Goal: Task Accomplishment & Management: Manage account settings

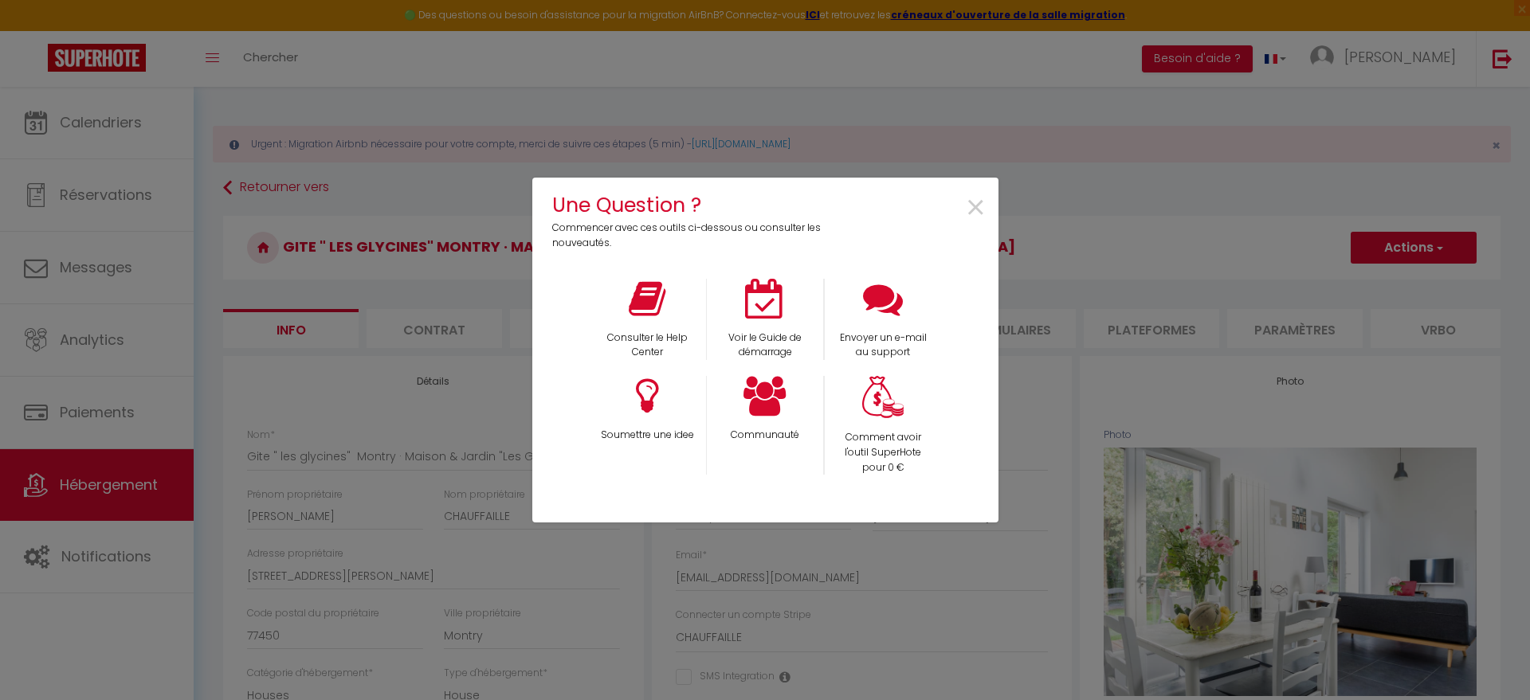
select select "houses"
select select "4"
select select "2"
select select "1"
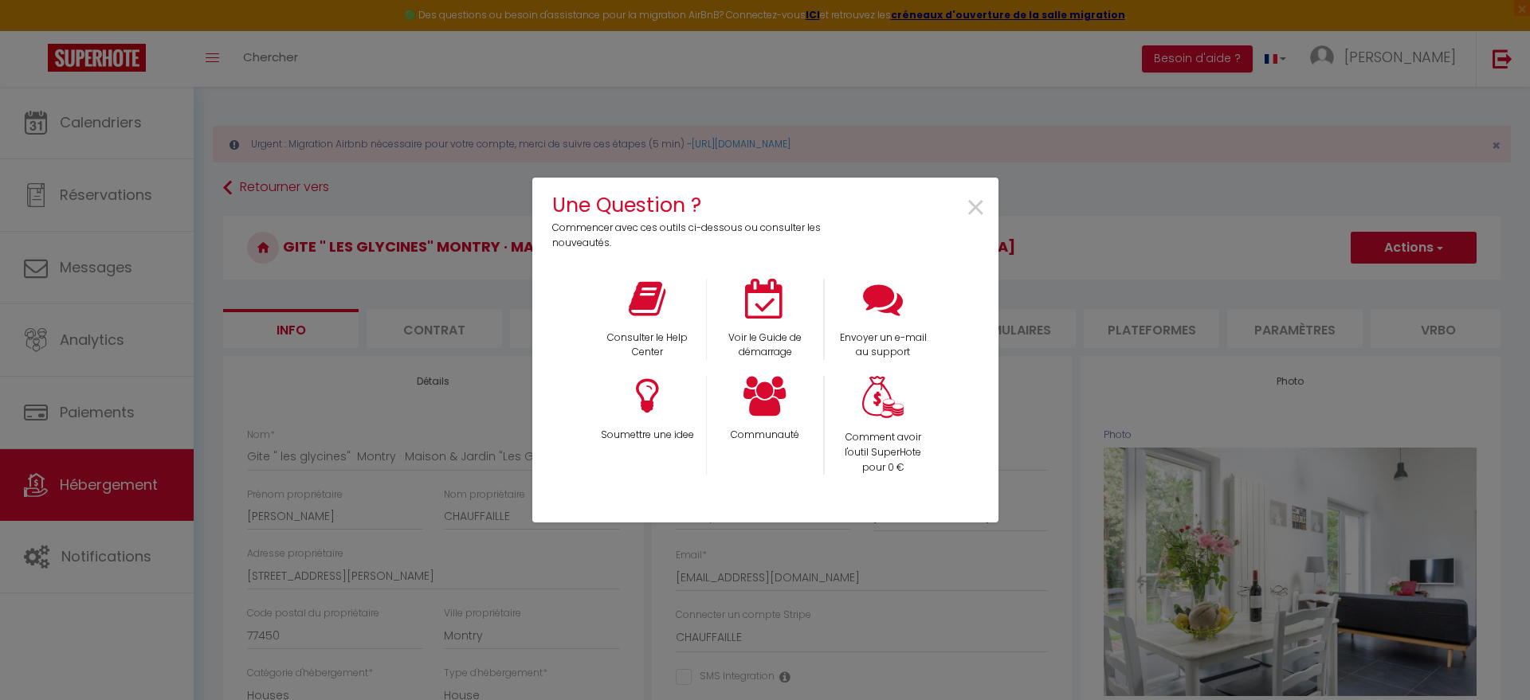
select select "17:00"
select select
select select "10:00"
select select "12:00"
select select "28"
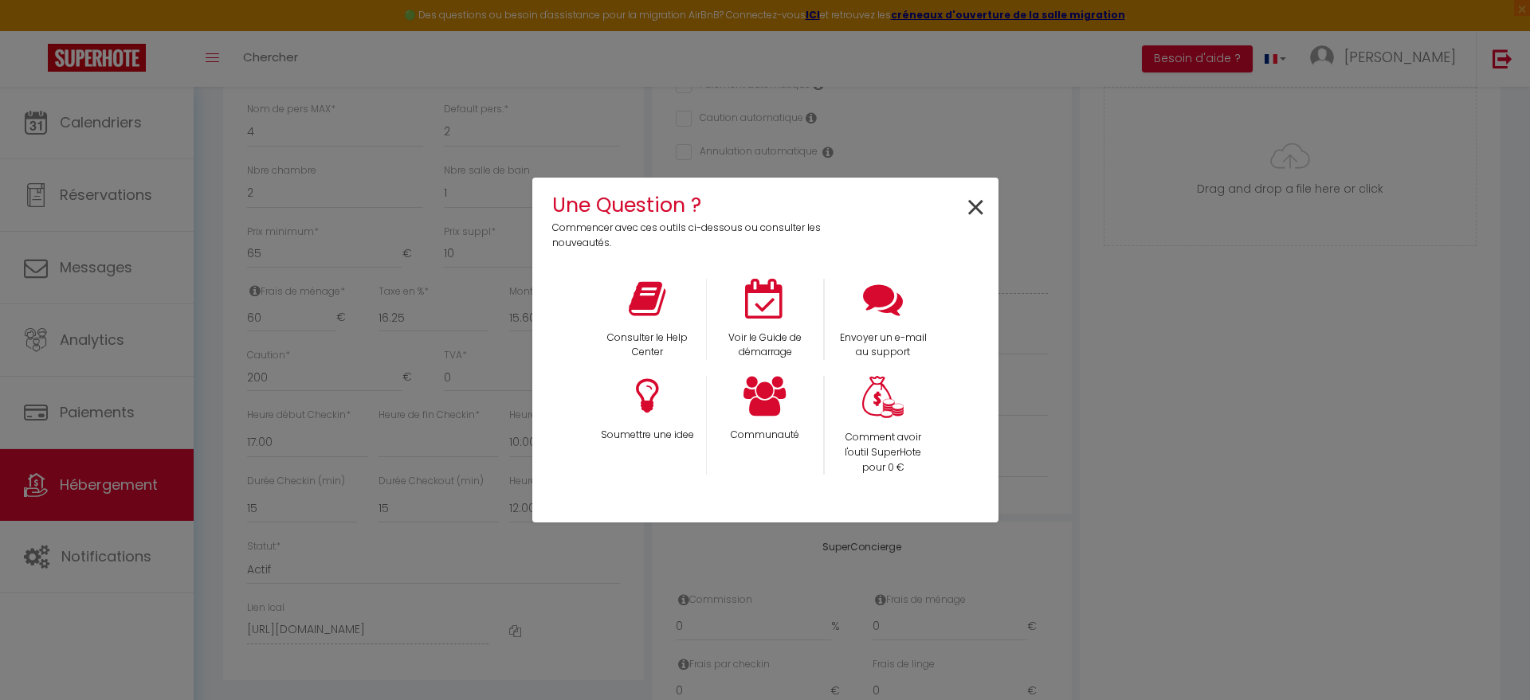
scroll to position [625, 0]
click at [974, 195] on span "×" at bounding box center [976, 208] width 22 height 50
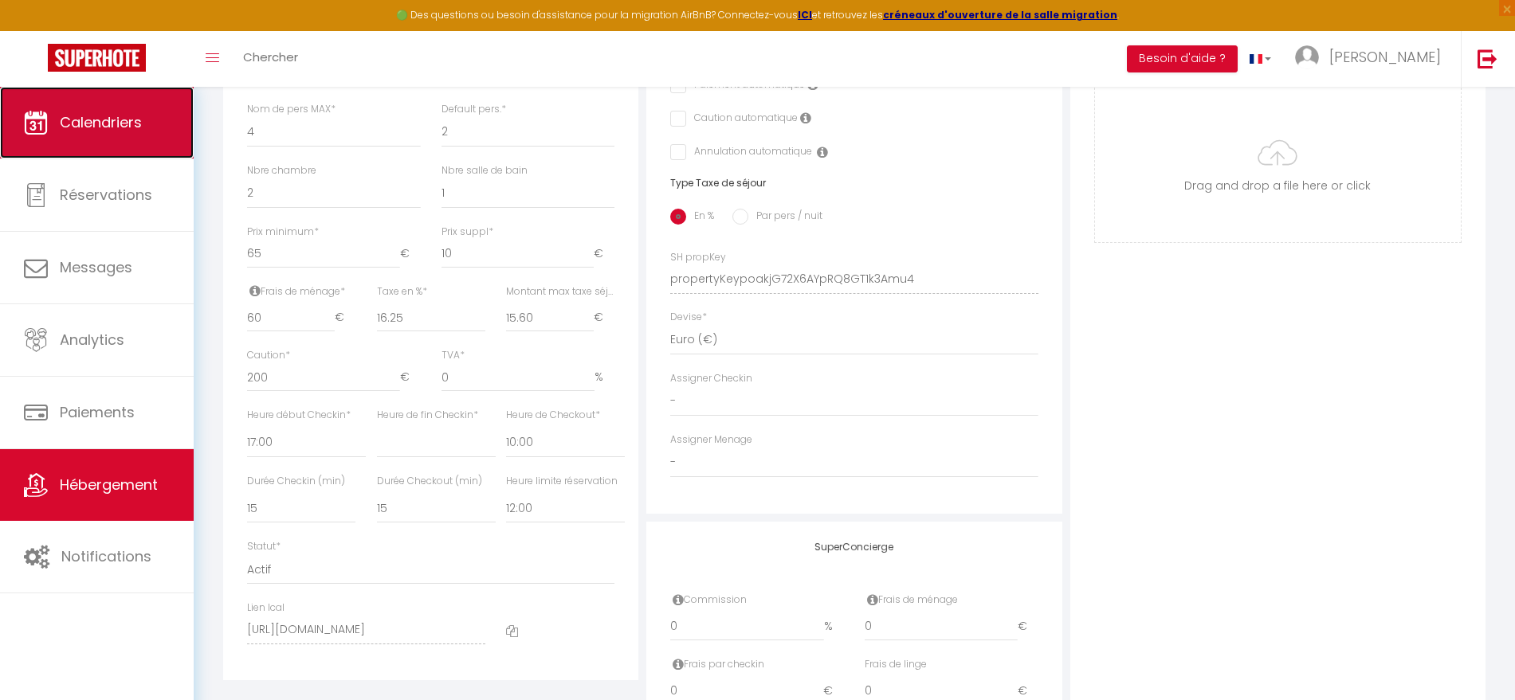
click at [97, 118] on span "Calendriers" at bounding box center [101, 122] width 82 height 20
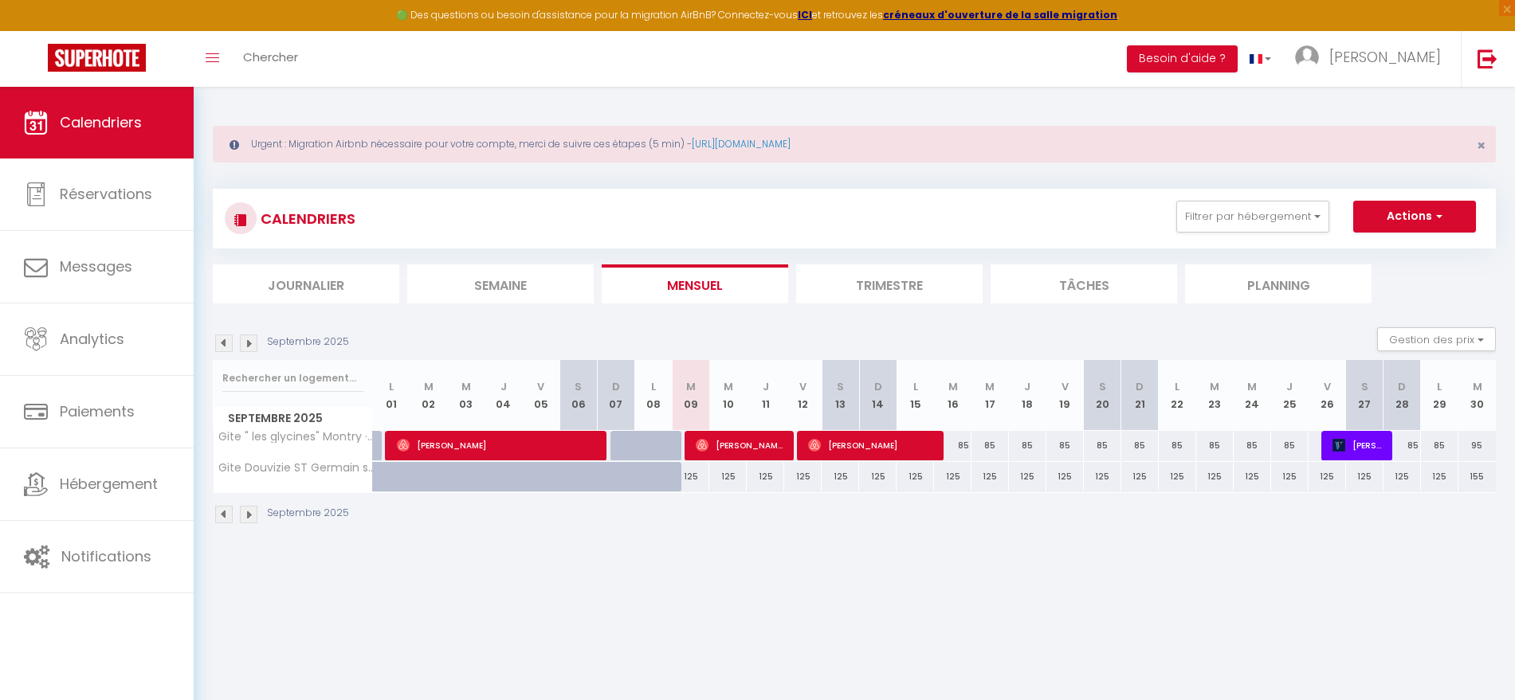
click at [223, 336] on img at bounding box center [224, 344] width 18 height 18
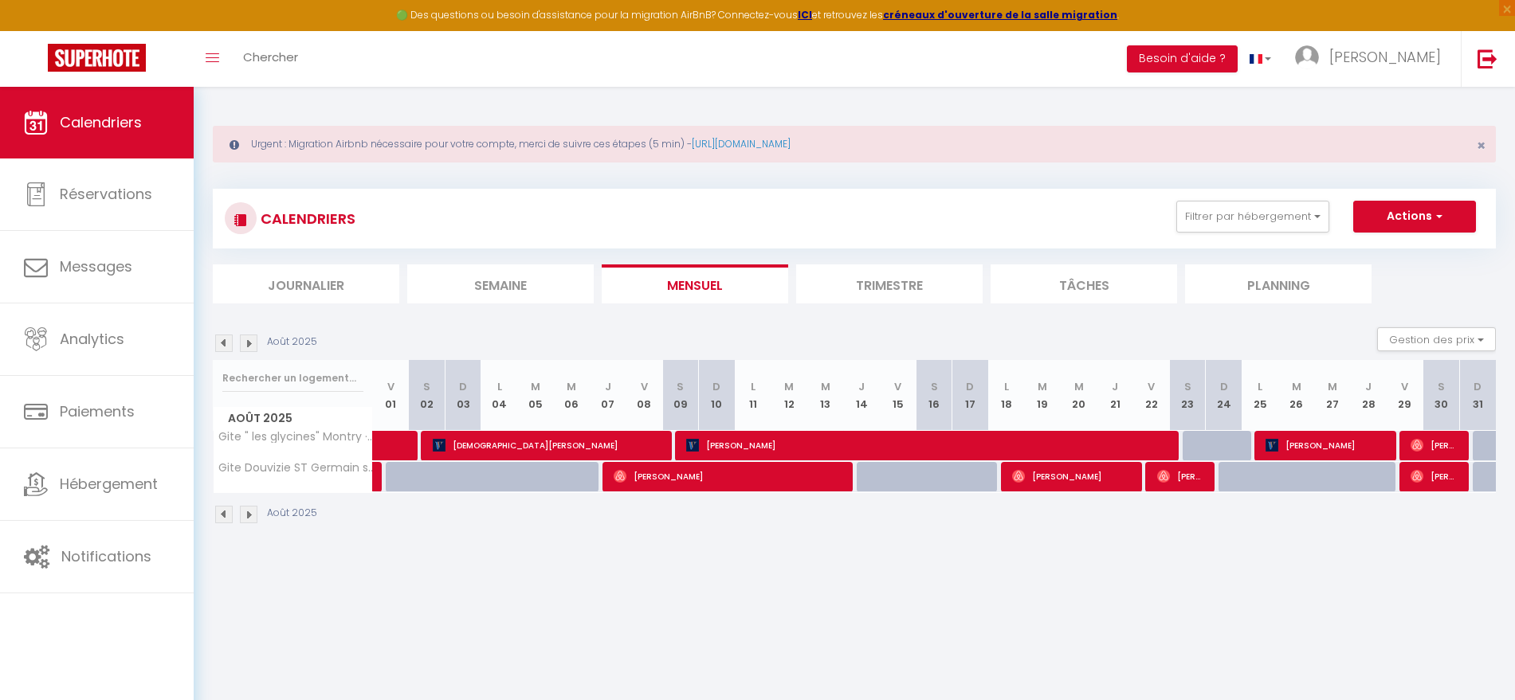
click at [223, 335] on img at bounding box center [224, 344] width 18 height 18
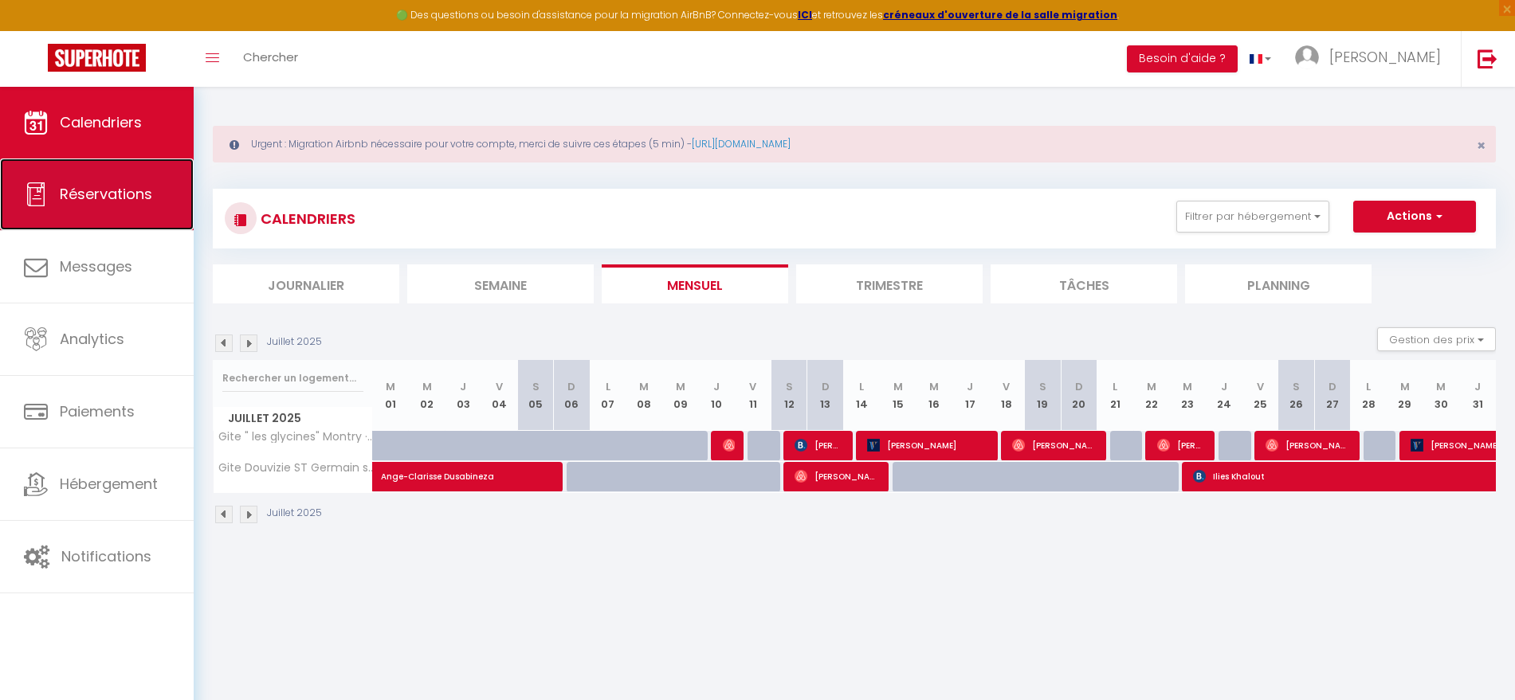
click at [103, 198] on span "Réservations" at bounding box center [106, 194] width 92 height 20
select select "not_cancelled"
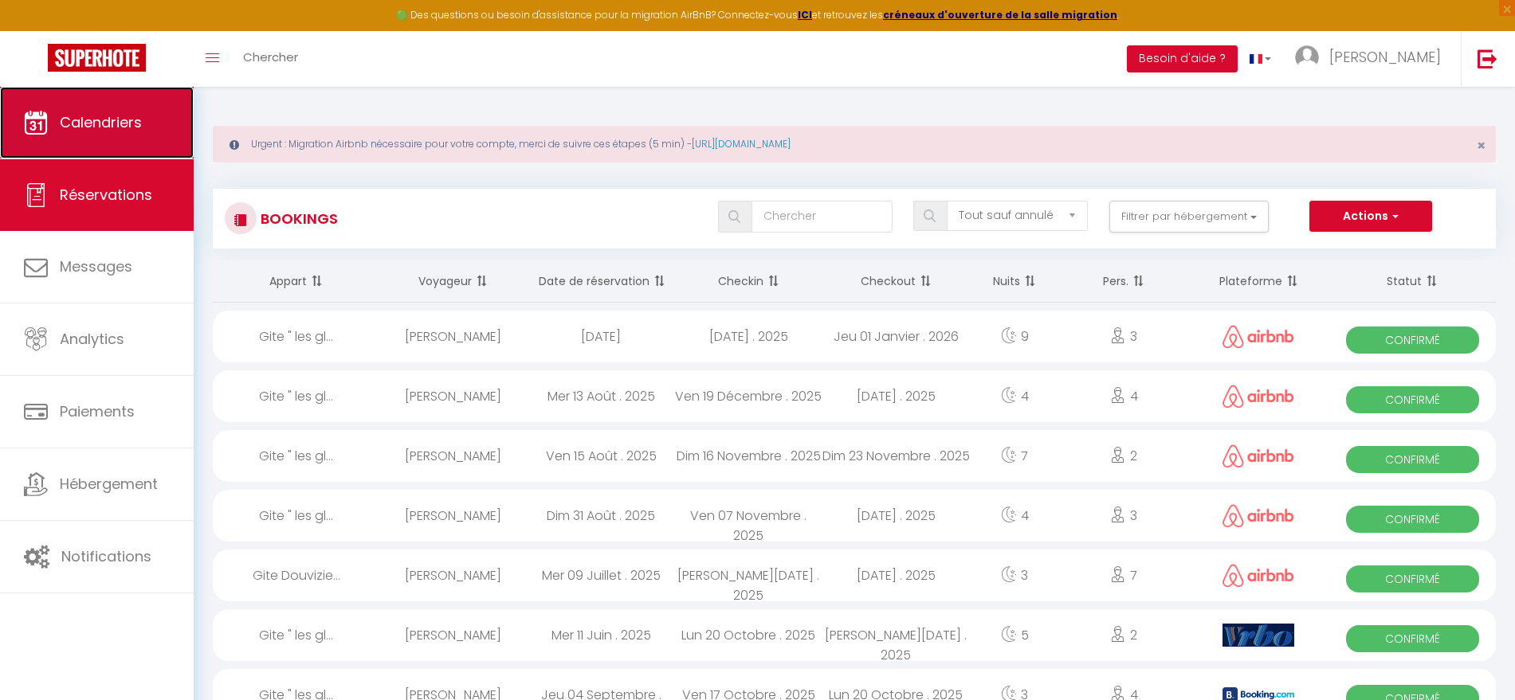
click at [61, 112] on span "Calendriers" at bounding box center [101, 122] width 82 height 20
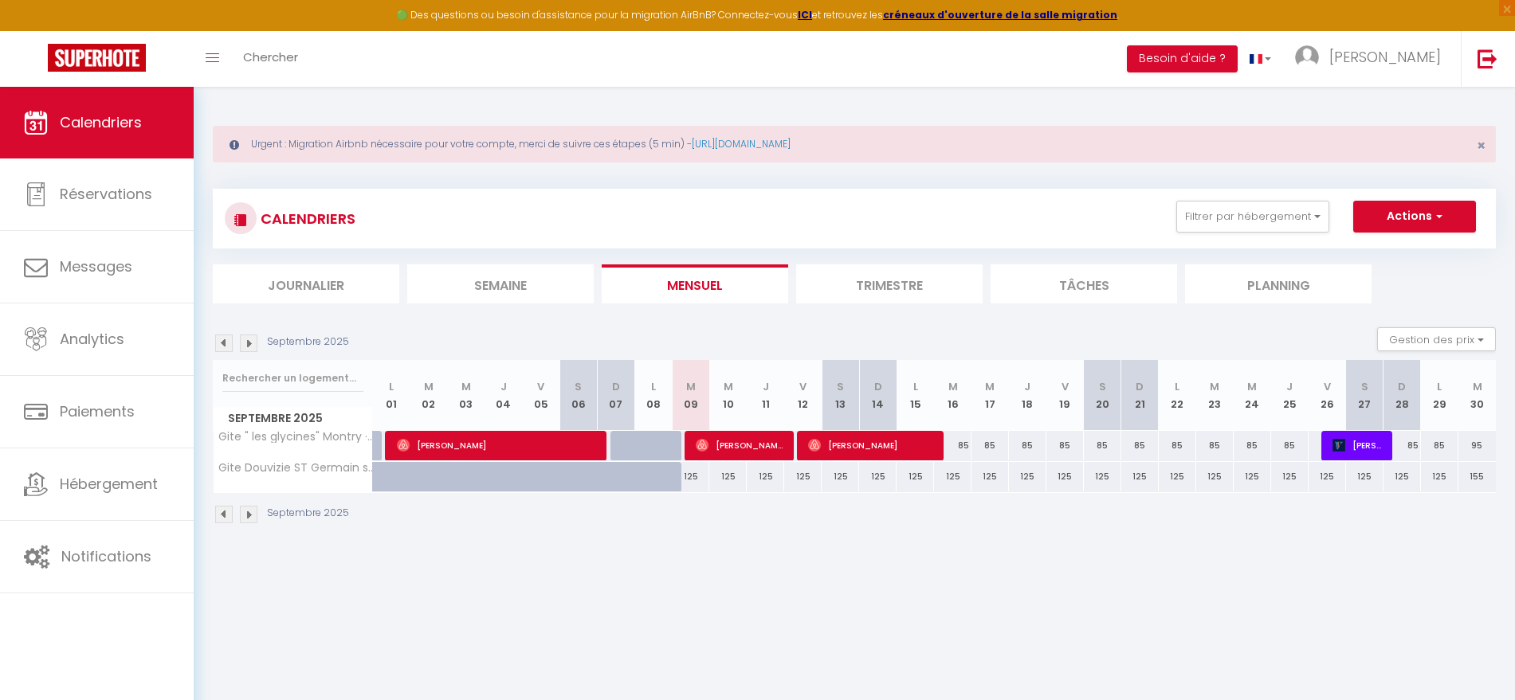
click at [224, 341] on img at bounding box center [224, 344] width 18 height 18
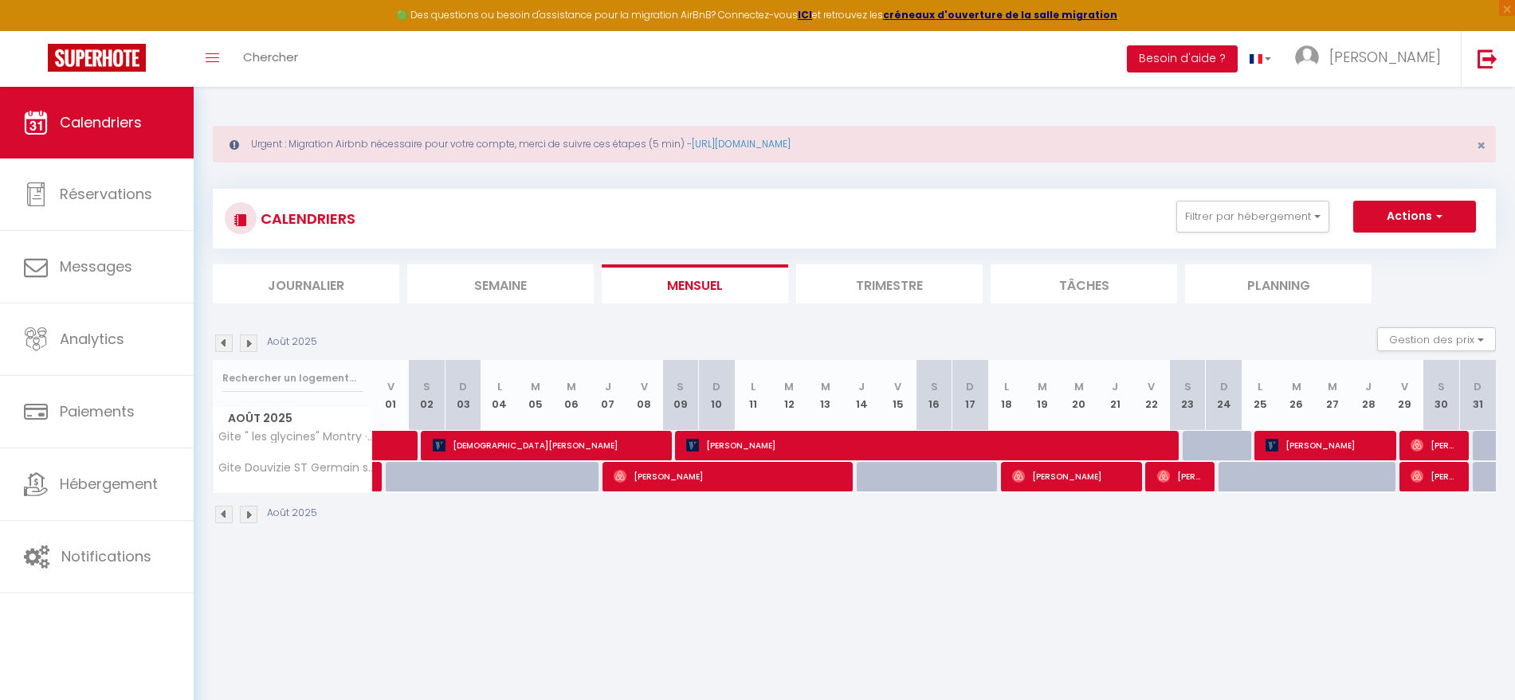
click at [224, 341] on img at bounding box center [224, 344] width 18 height 18
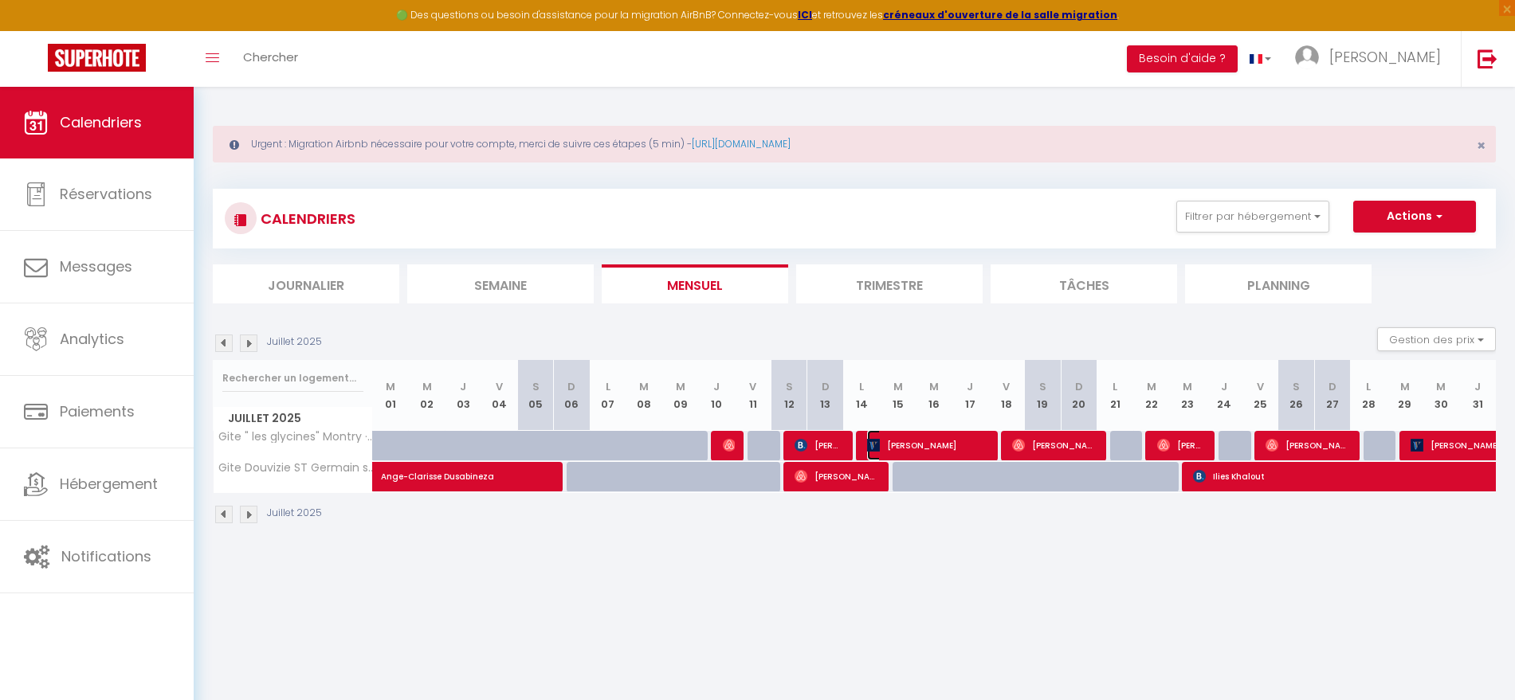
click at [933, 444] on span "[PERSON_NAME]" at bounding box center [927, 445] width 120 height 30
select select "OK"
select select "0"
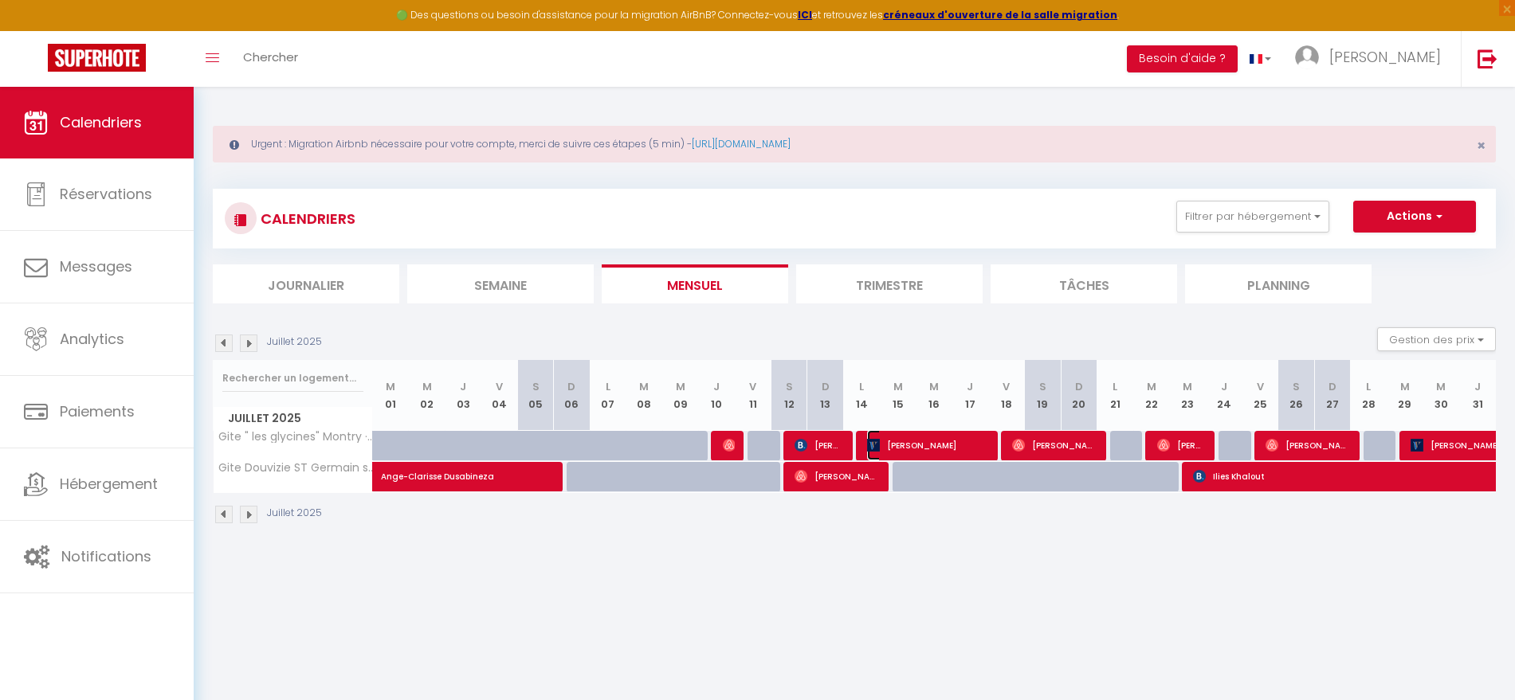
select select "0"
select select
select select "47550"
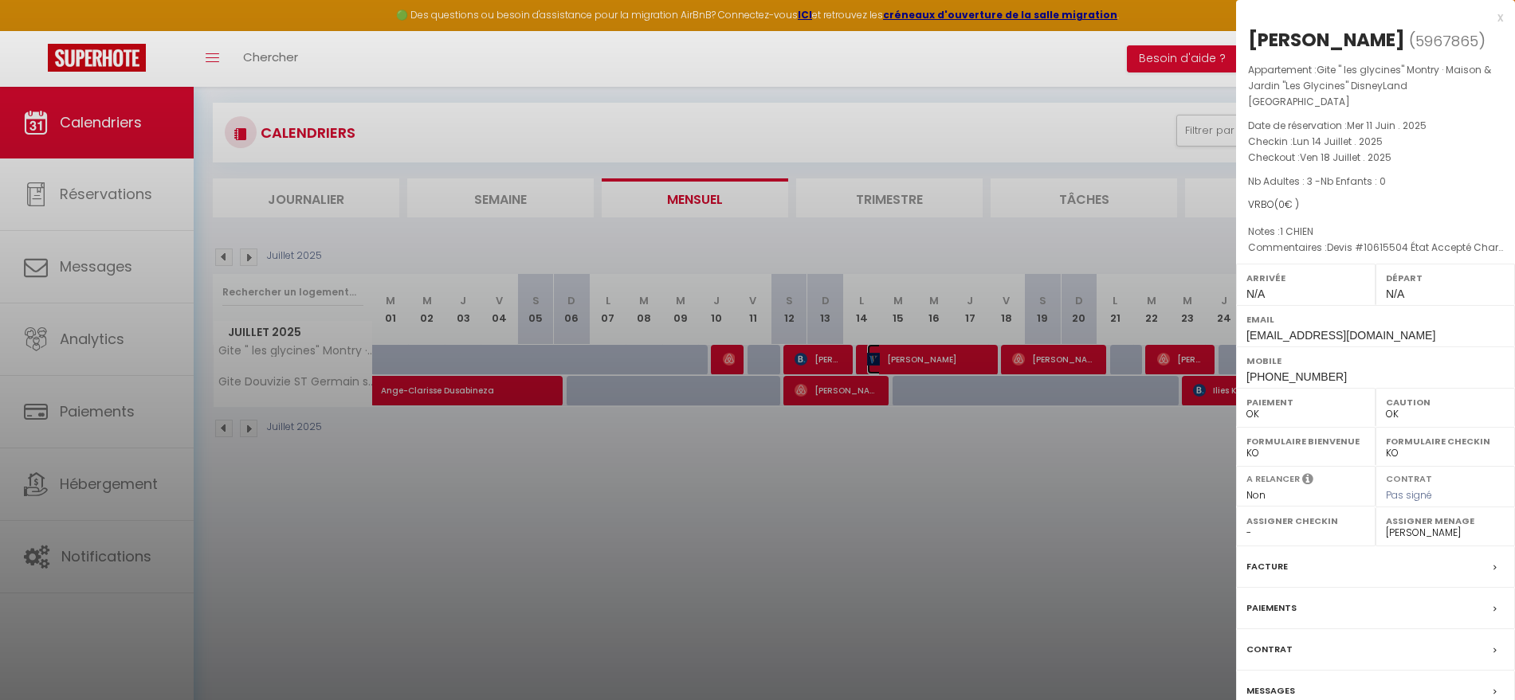
scroll to position [87, 0]
click at [1500, 17] on div "x" at bounding box center [1369, 17] width 267 height 19
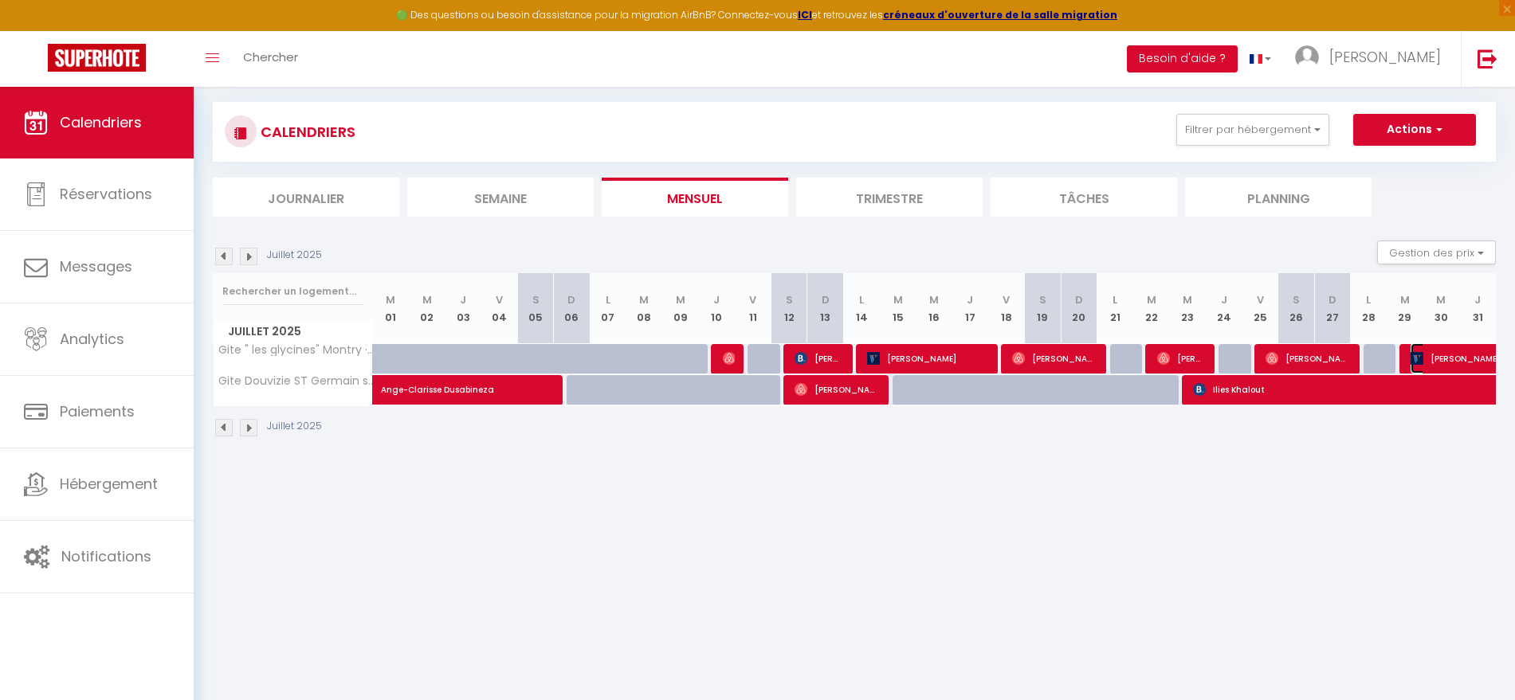
click at [1428, 354] on span "[PERSON_NAME]" at bounding box center [1483, 358] width 147 height 30
select select "KO"
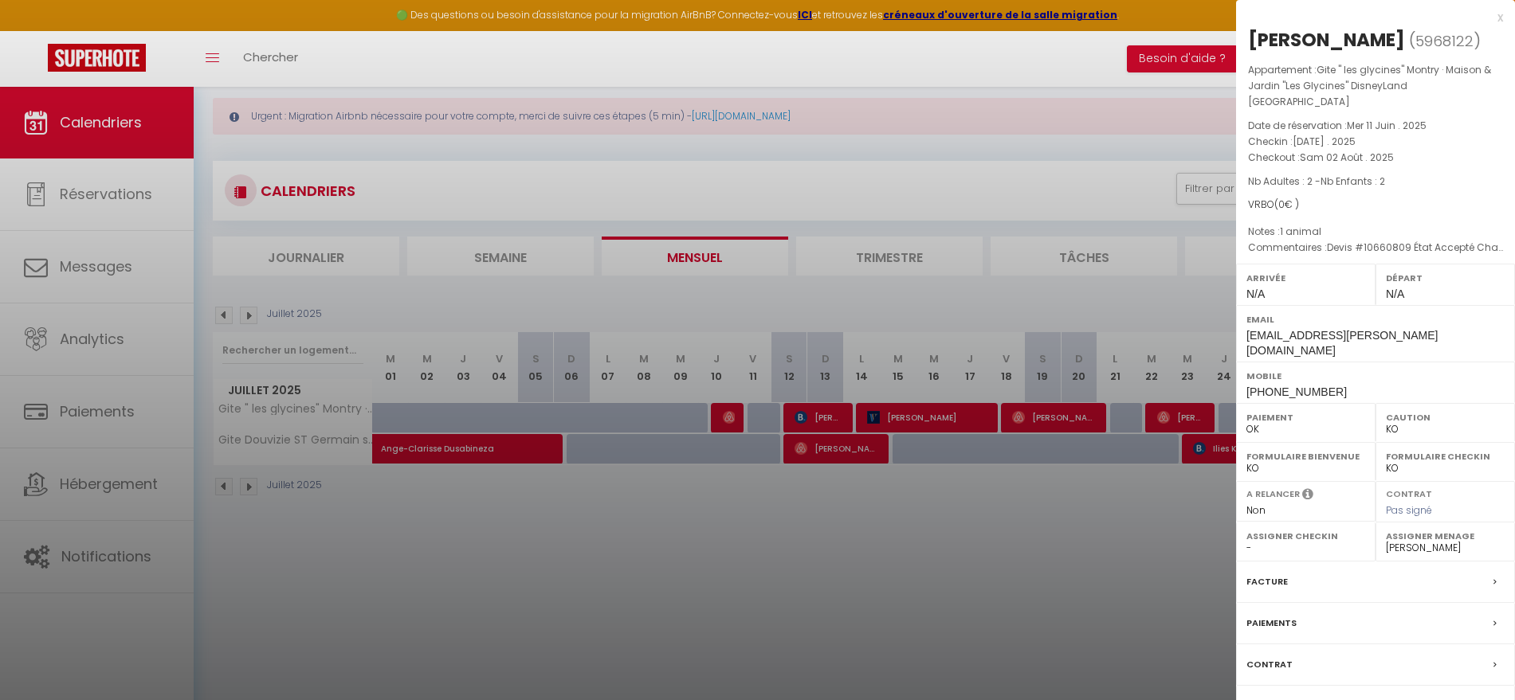
scroll to position [0, 0]
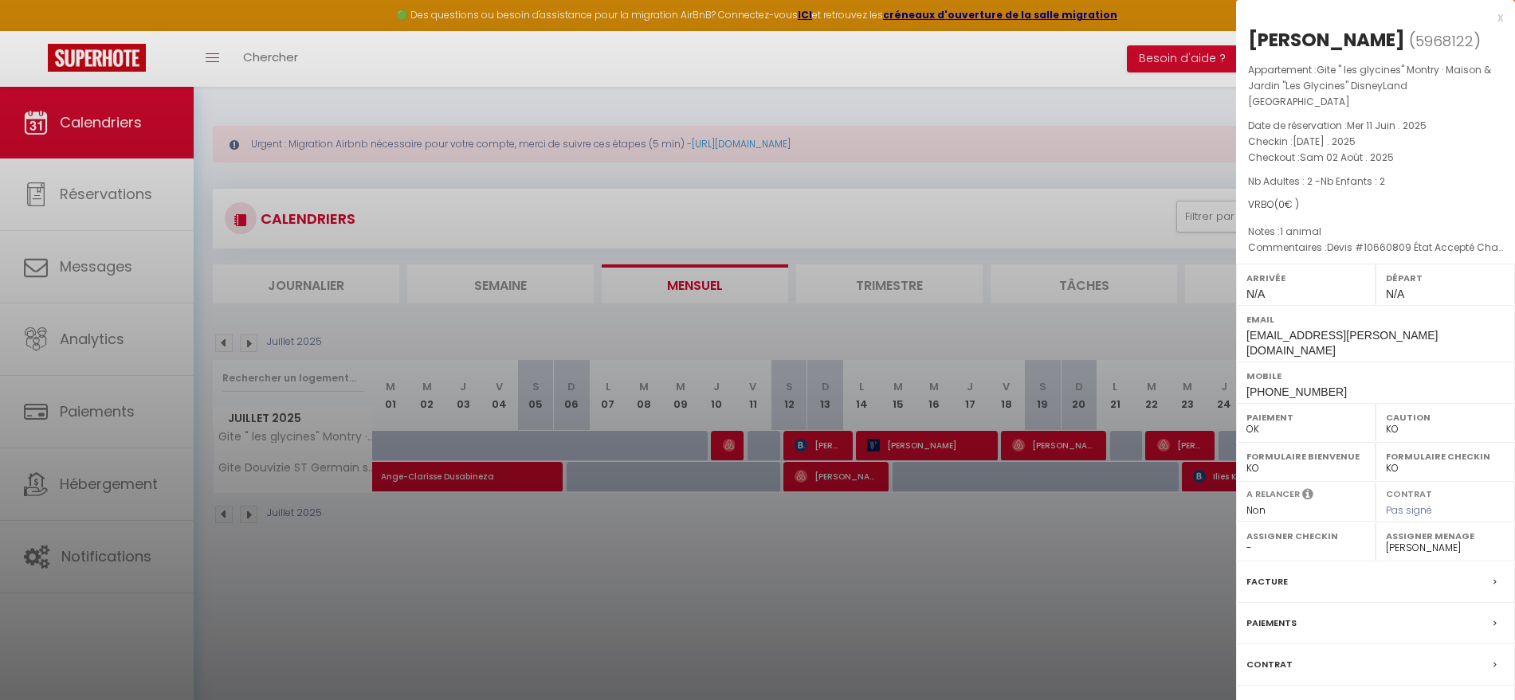
click at [1318, 253] on p "Commentaires : Devis #10660809 État Accepté Charmante Maison "DisneyLand Paris"…" at bounding box center [1375, 248] width 255 height 16
click at [1320, 148] on span "[DATE] . 2025" at bounding box center [1323, 142] width 63 height 14
click at [1331, 97] on span "Gite " les glycines" Montry · Maison & Jardin "Les Glycines" DisneyLand [GEOGRA…" at bounding box center [1369, 85] width 243 height 45
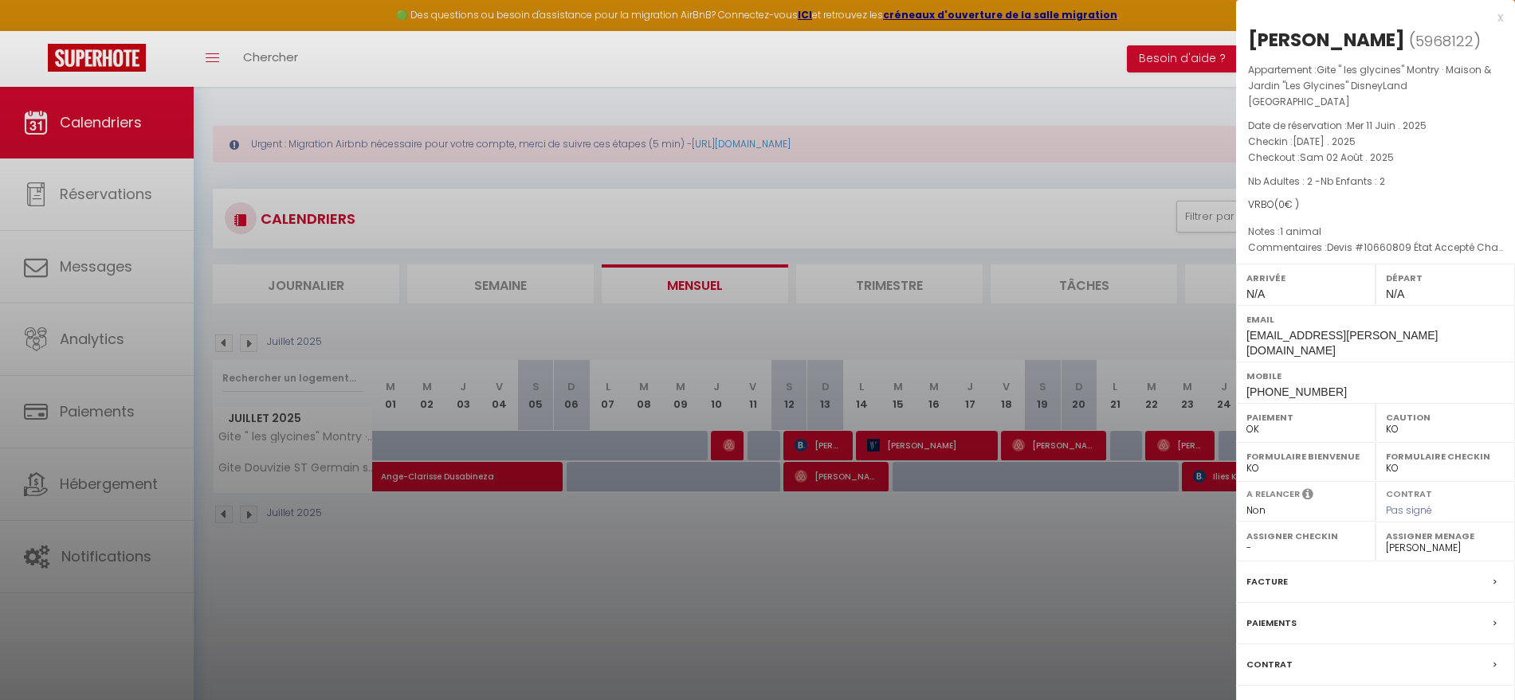
click at [1371, 110] on p "Appartement : Gite " les glycines" Montry · Maison & Jardin "Les Glycines" Disn…" at bounding box center [1375, 86] width 255 height 48
click at [1499, 20] on div "x" at bounding box center [1369, 17] width 267 height 19
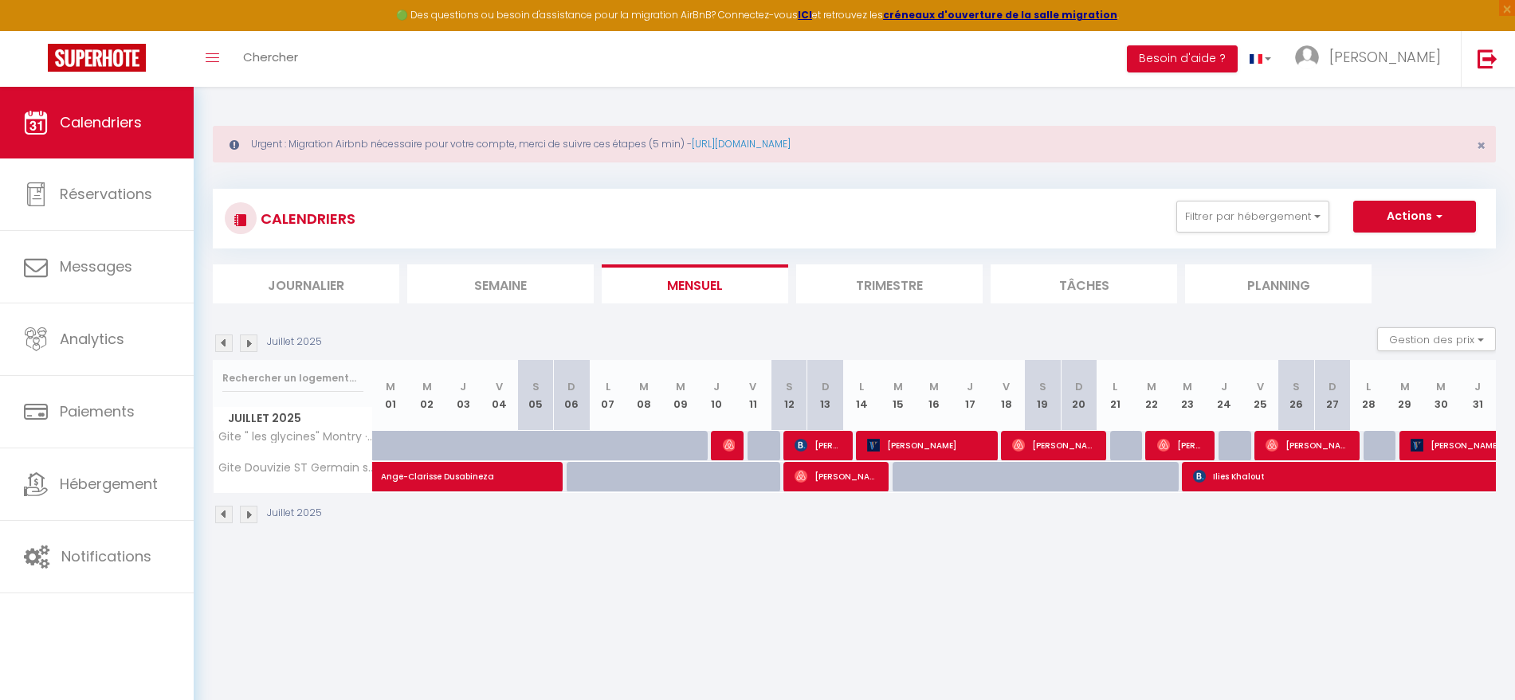
click at [256, 344] on img at bounding box center [249, 344] width 18 height 18
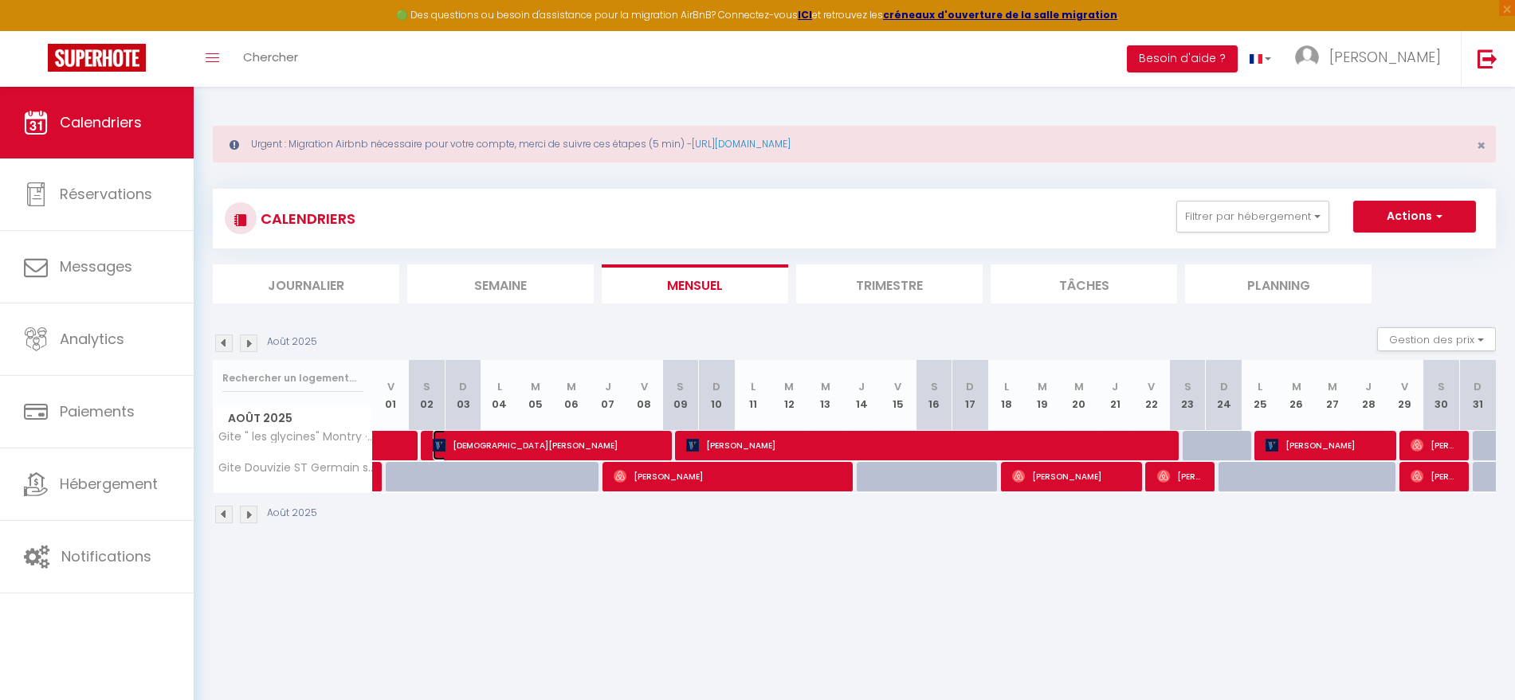
click at [524, 448] on span "[DEMOGRAPHIC_DATA][PERSON_NAME]" at bounding box center [546, 445] width 227 height 30
select select
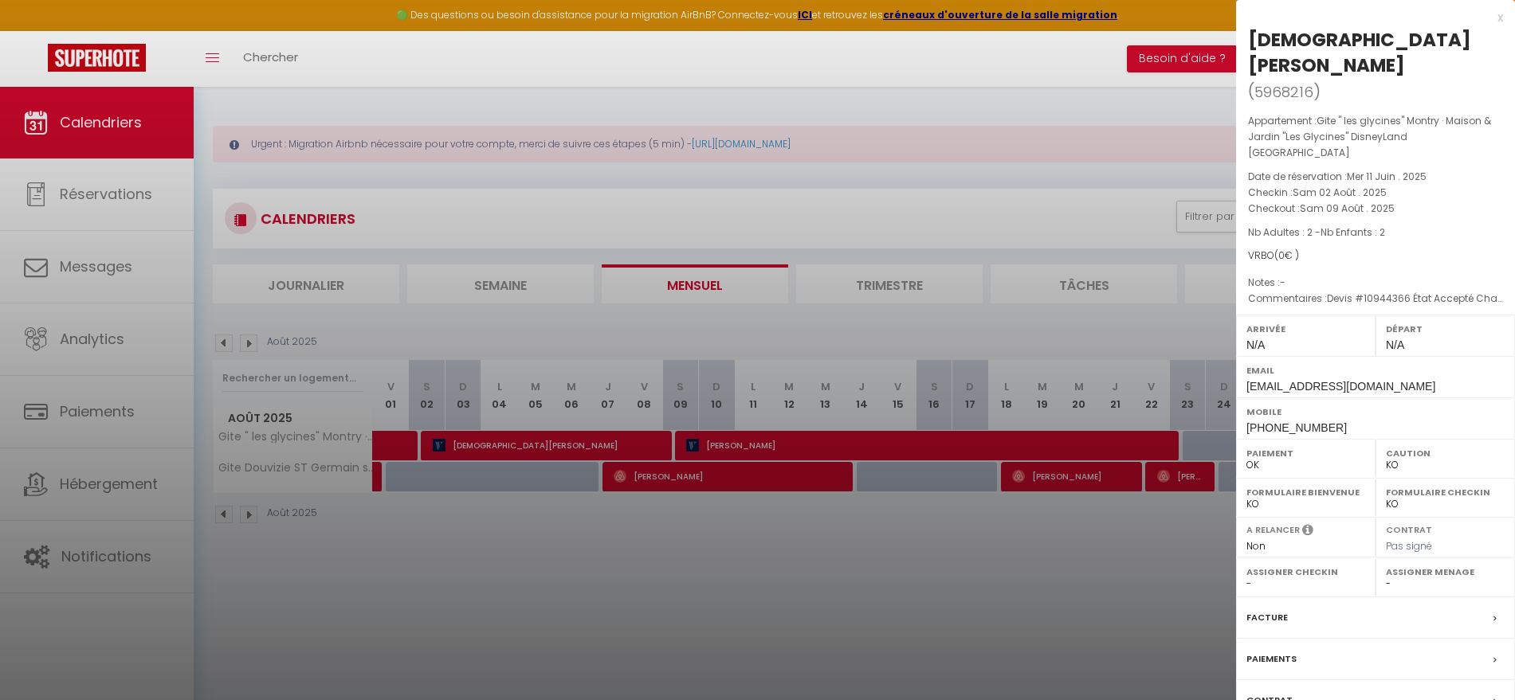
click at [1336, 202] on span "Sam 09 Août . 2025" at bounding box center [1347, 209] width 95 height 14
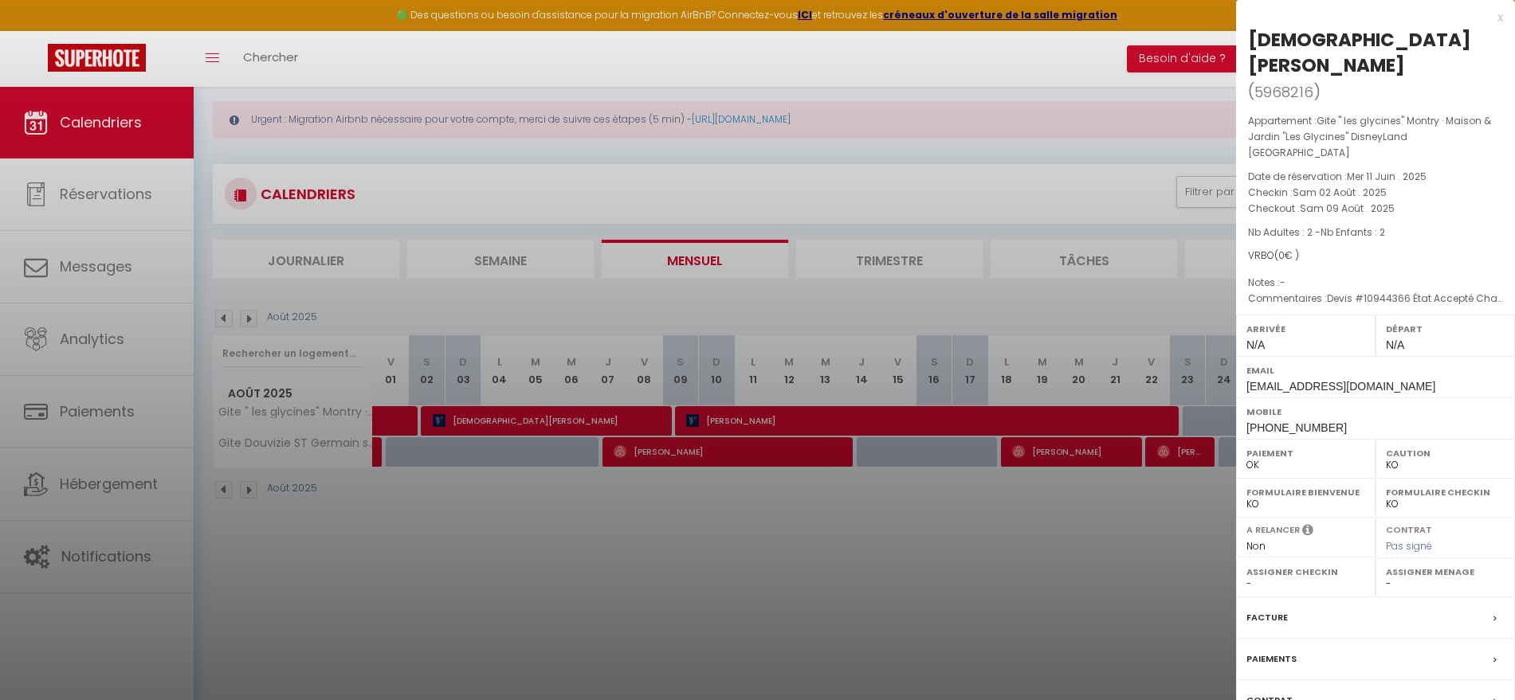
scroll to position [87, 0]
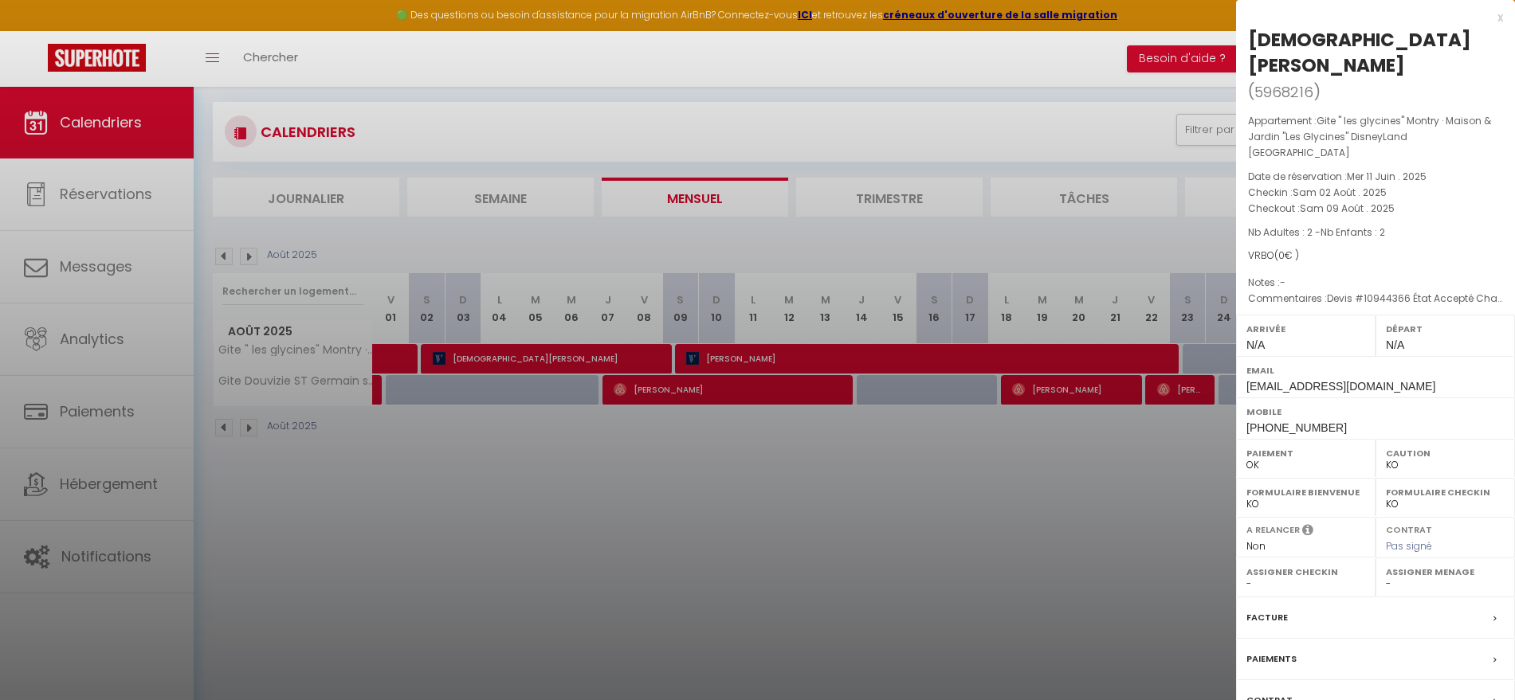
click at [1496, 614] on icon at bounding box center [1494, 619] width 3 height 10
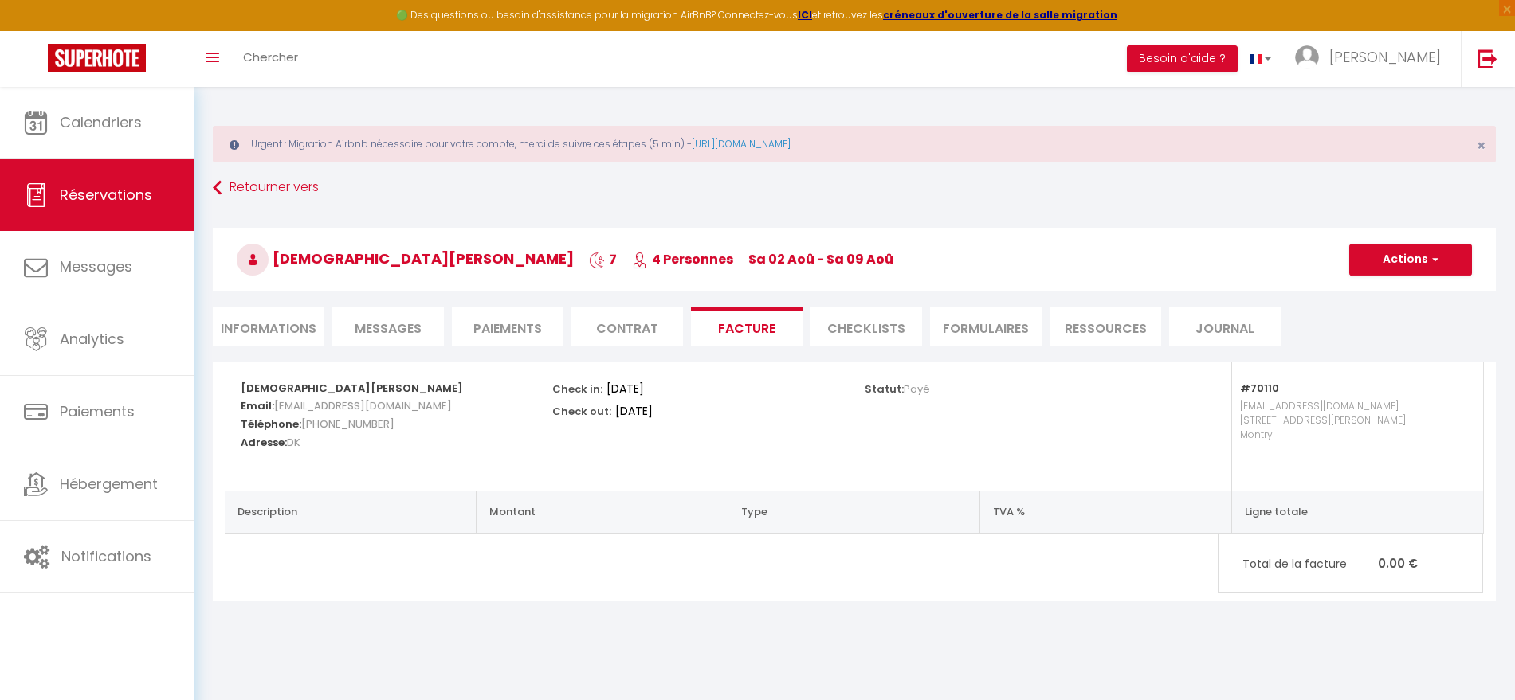
click at [489, 329] on li "Paiements" at bounding box center [508, 327] width 112 height 39
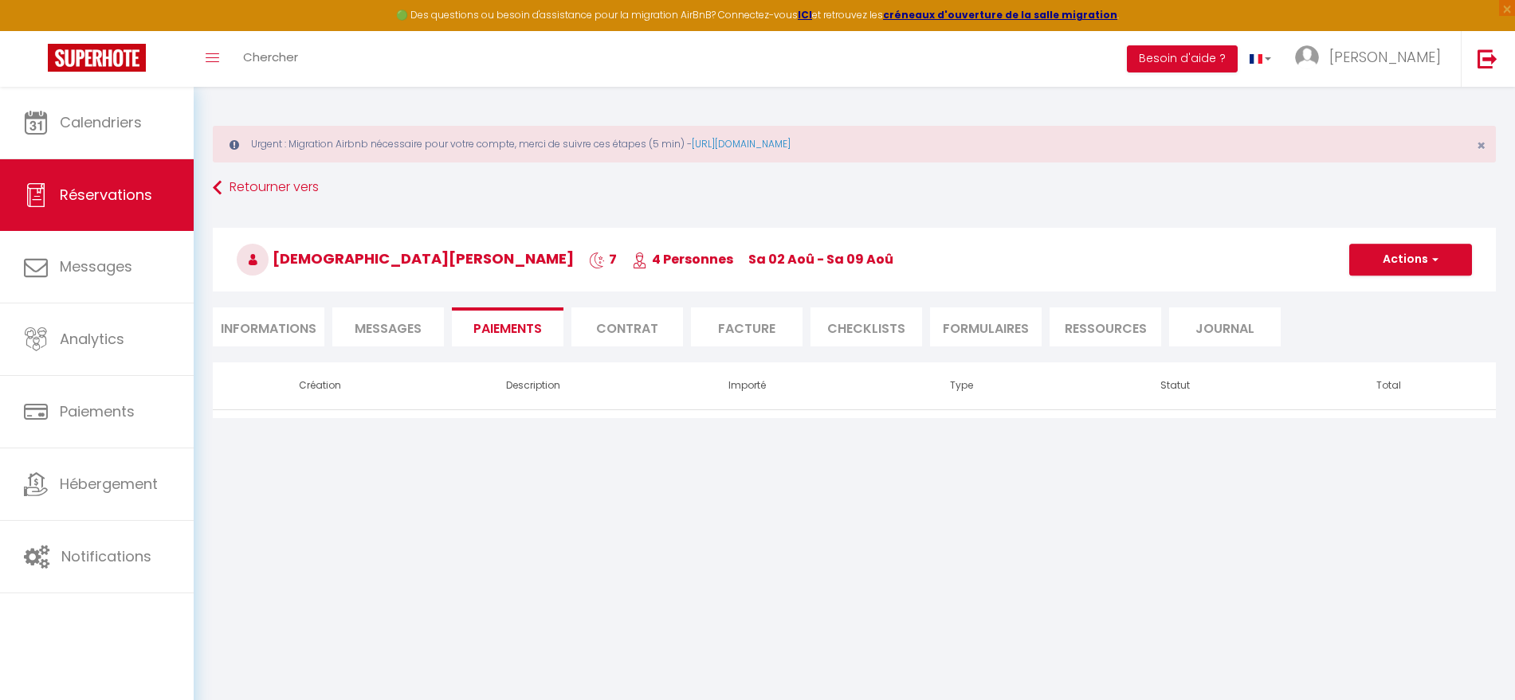
click at [406, 331] on span "Messages" at bounding box center [388, 329] width 67 height 18
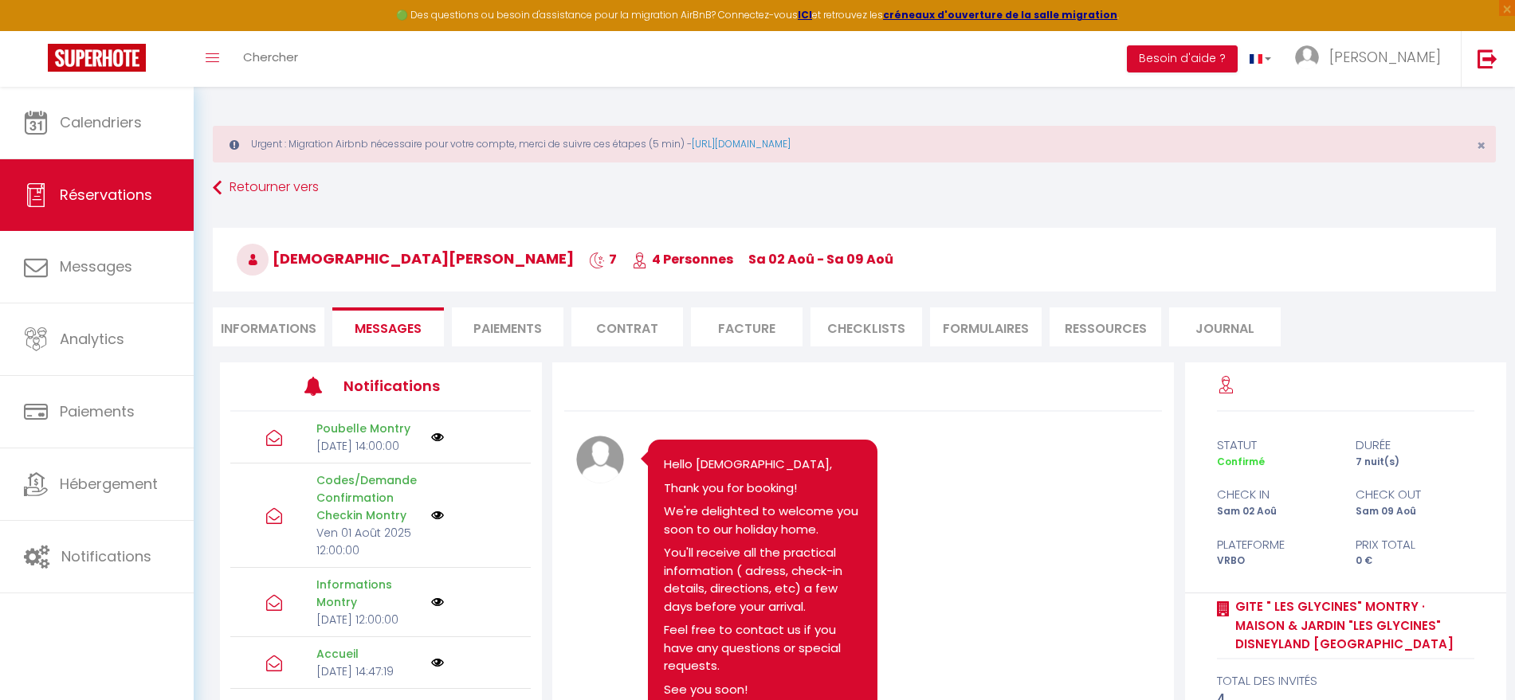
click at [253, 339] on li "Informations" at bounding box center [269, 327] width 112 height 39
select select
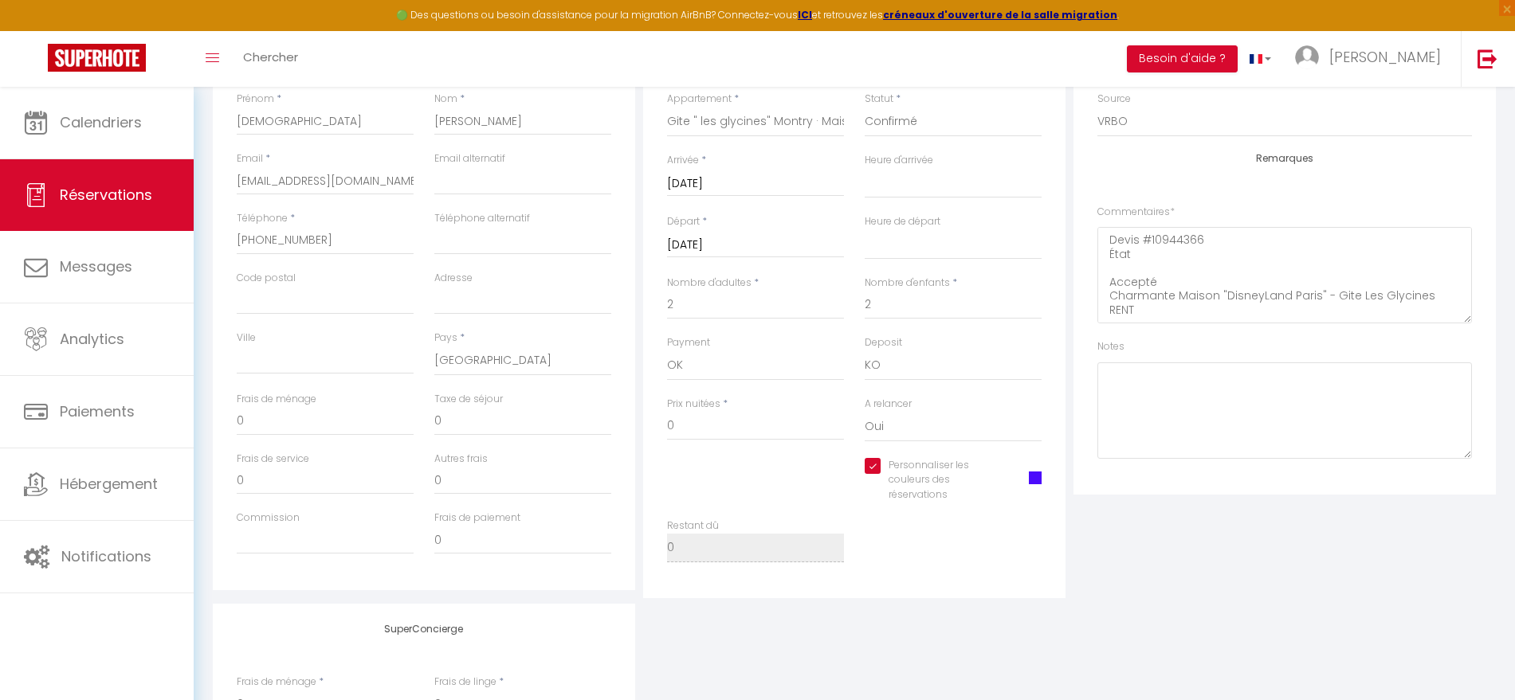
scroll to position [299, 0]
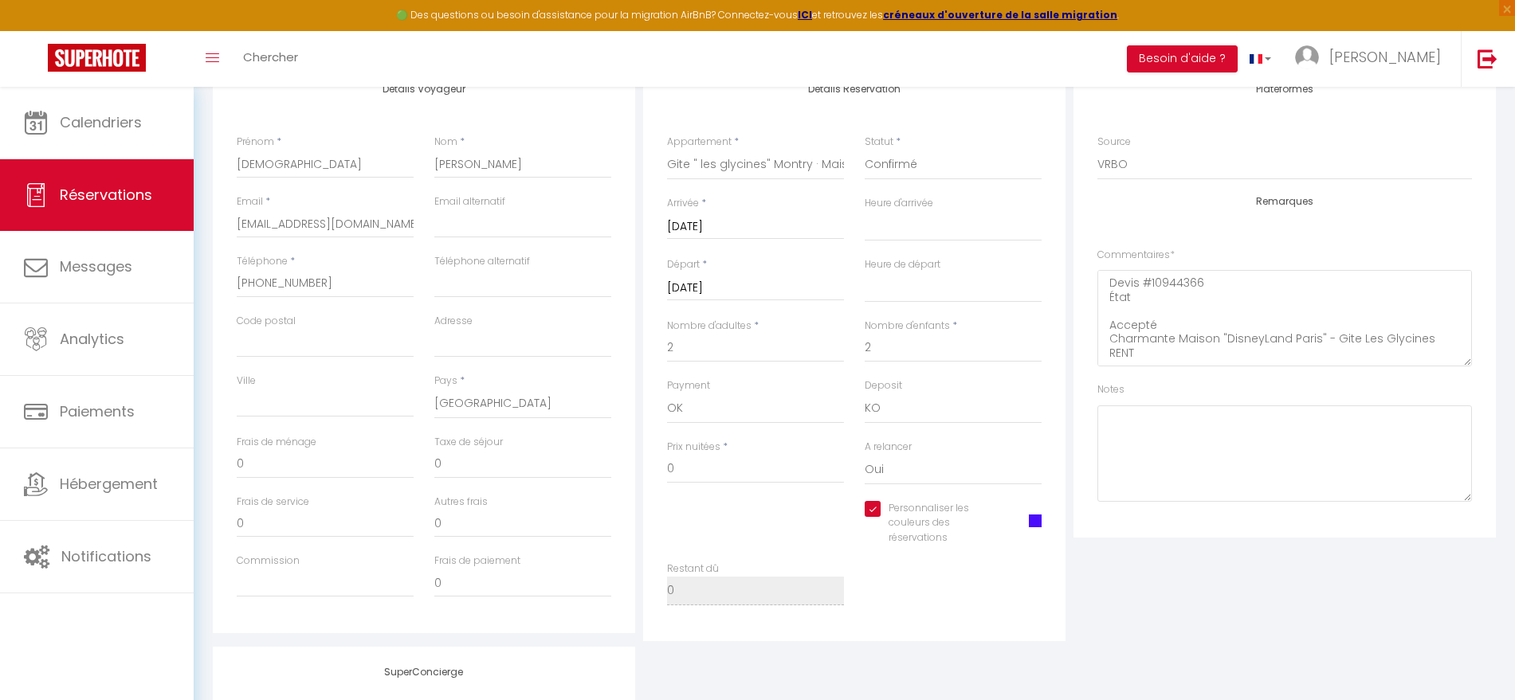
select select
checkbox input "true"
select select
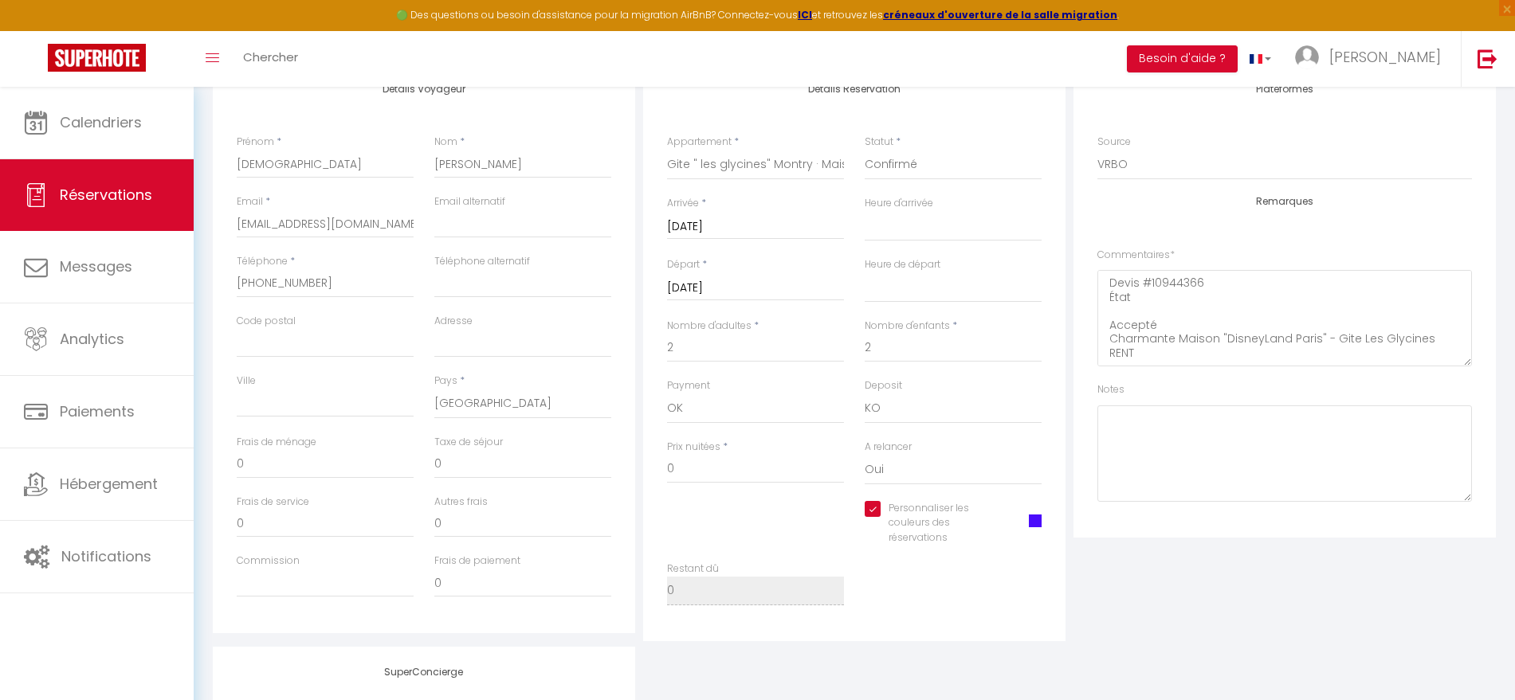
checkbox input "true"
select select
checkbox input "true"
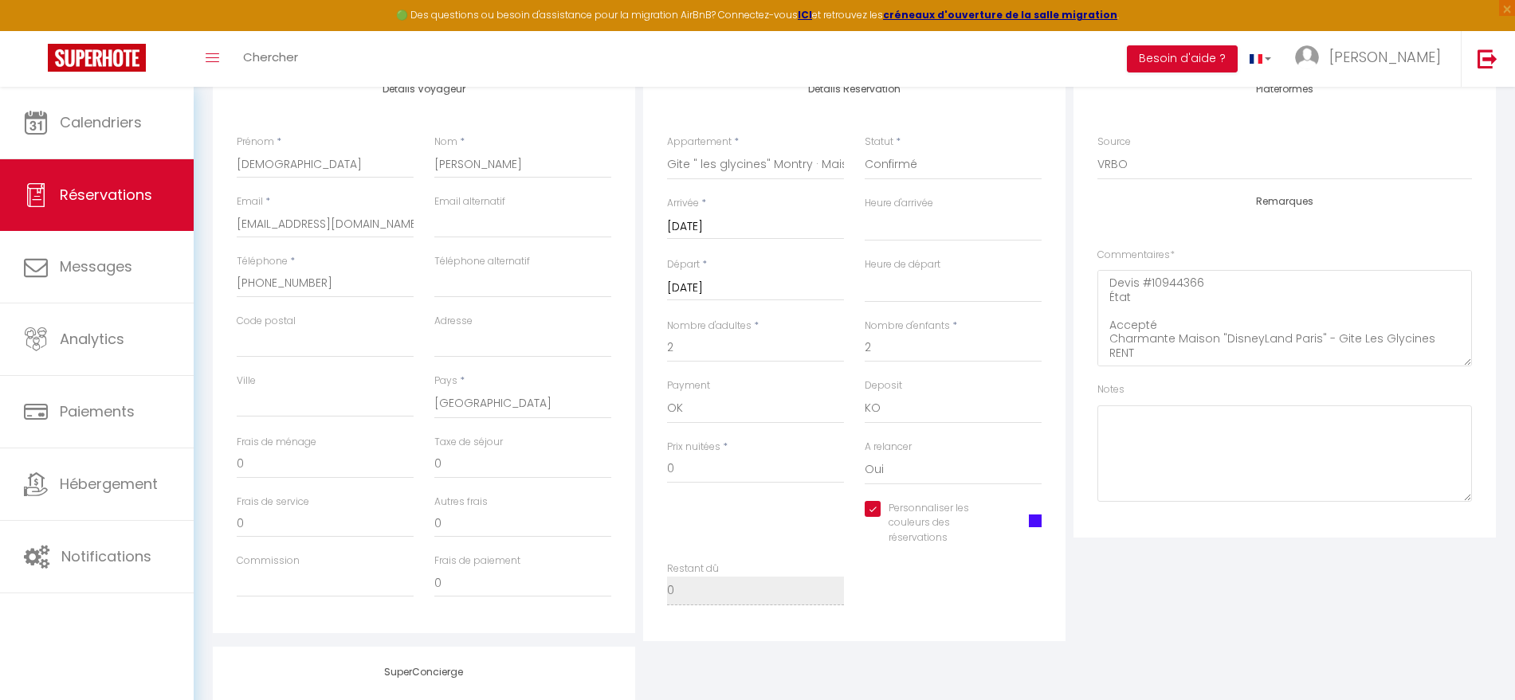
select select
checkbox input "true"
select select
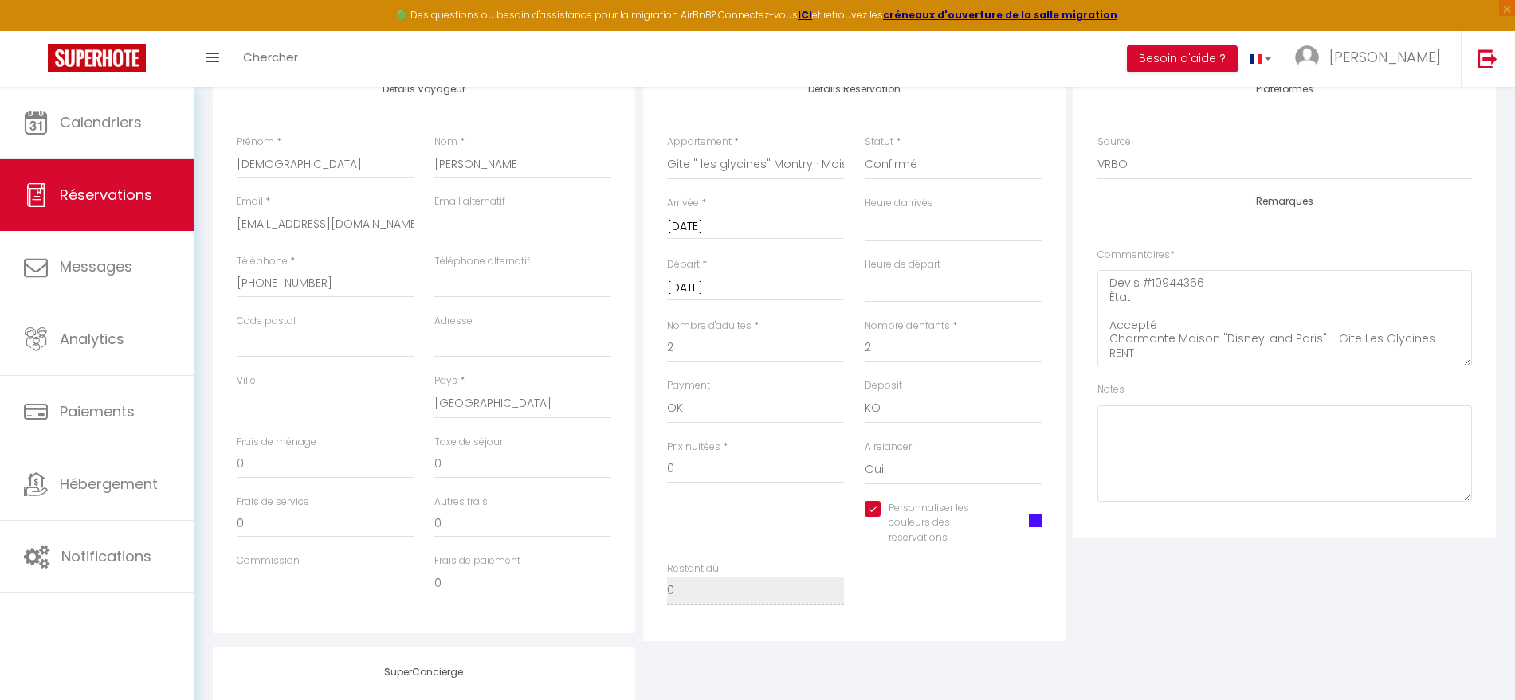
checkbox input "true"
select select
checkbox input "true"
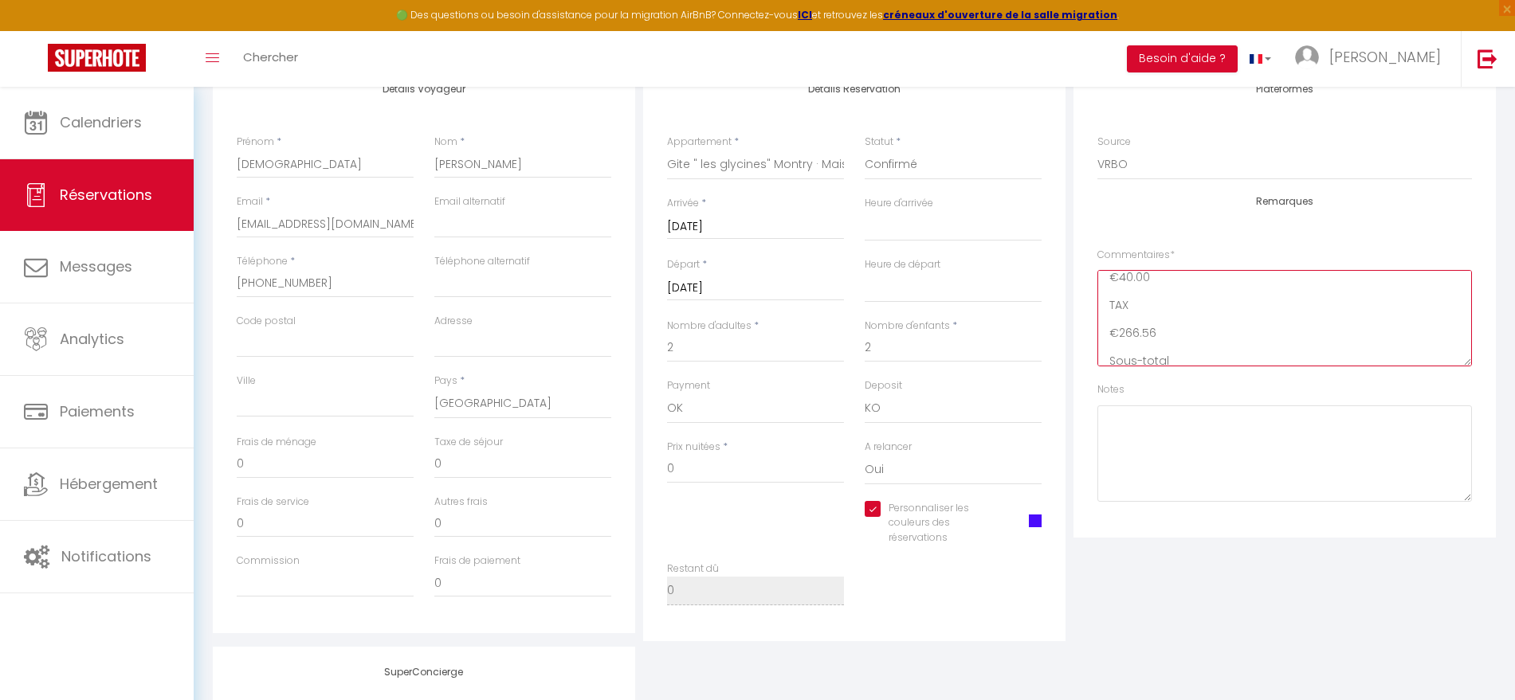
select select
checkbox input "true"
select select
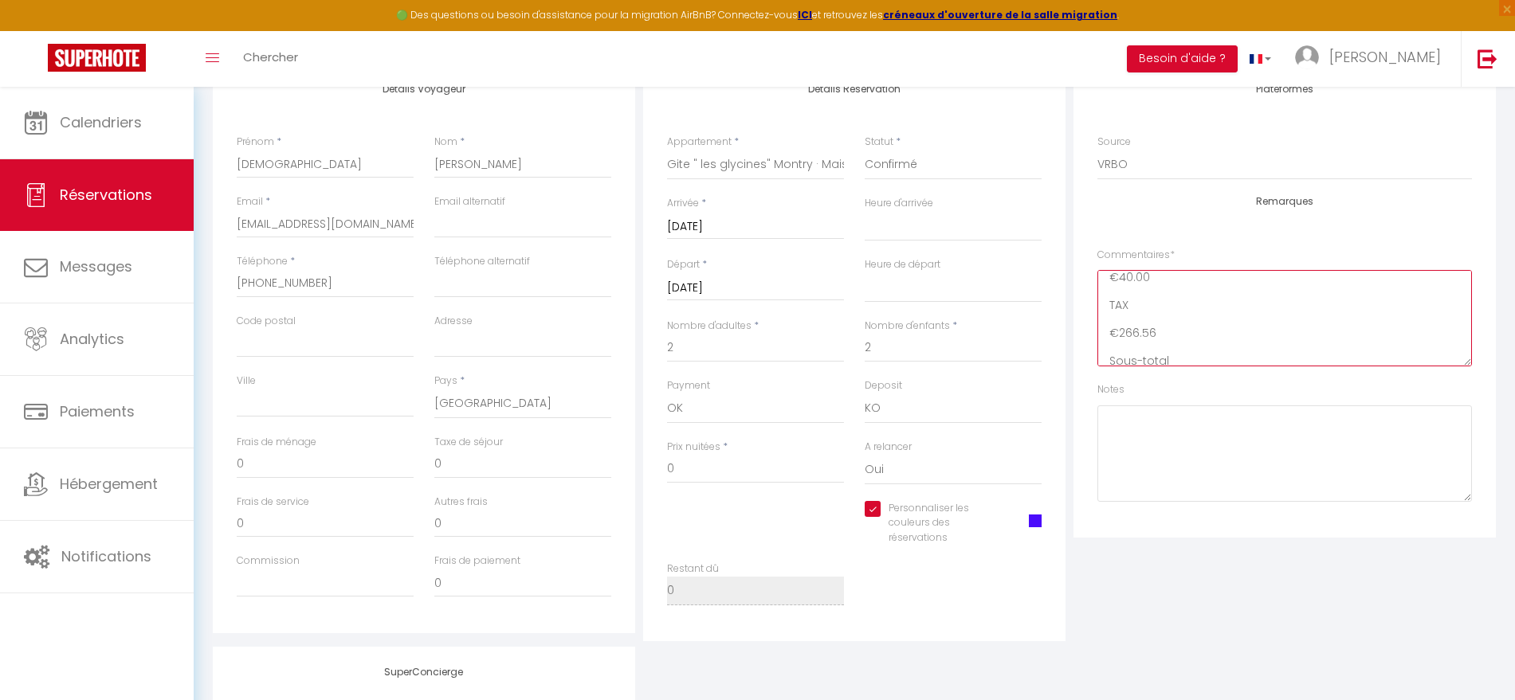
checkbox input "true"
select select
checkbox input "true"
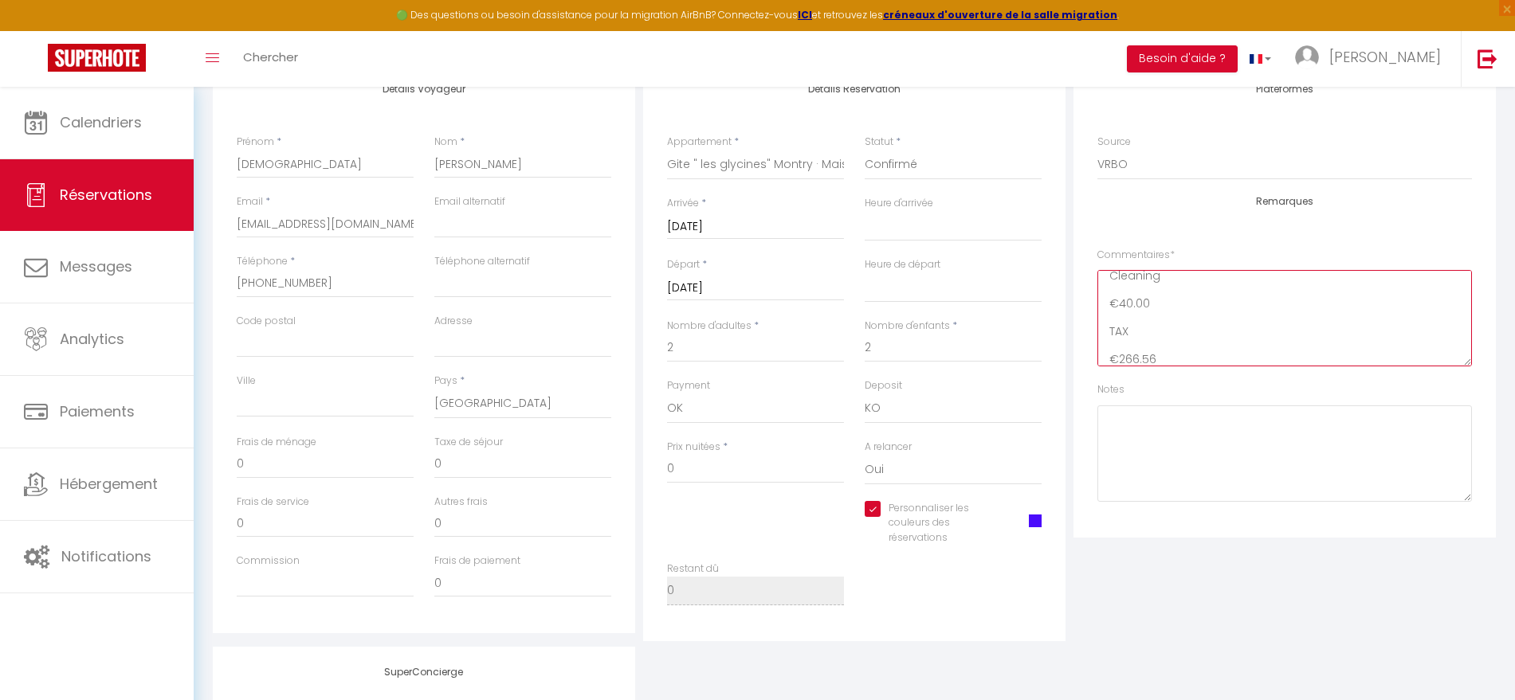
select select
checkbox input "true"
select select
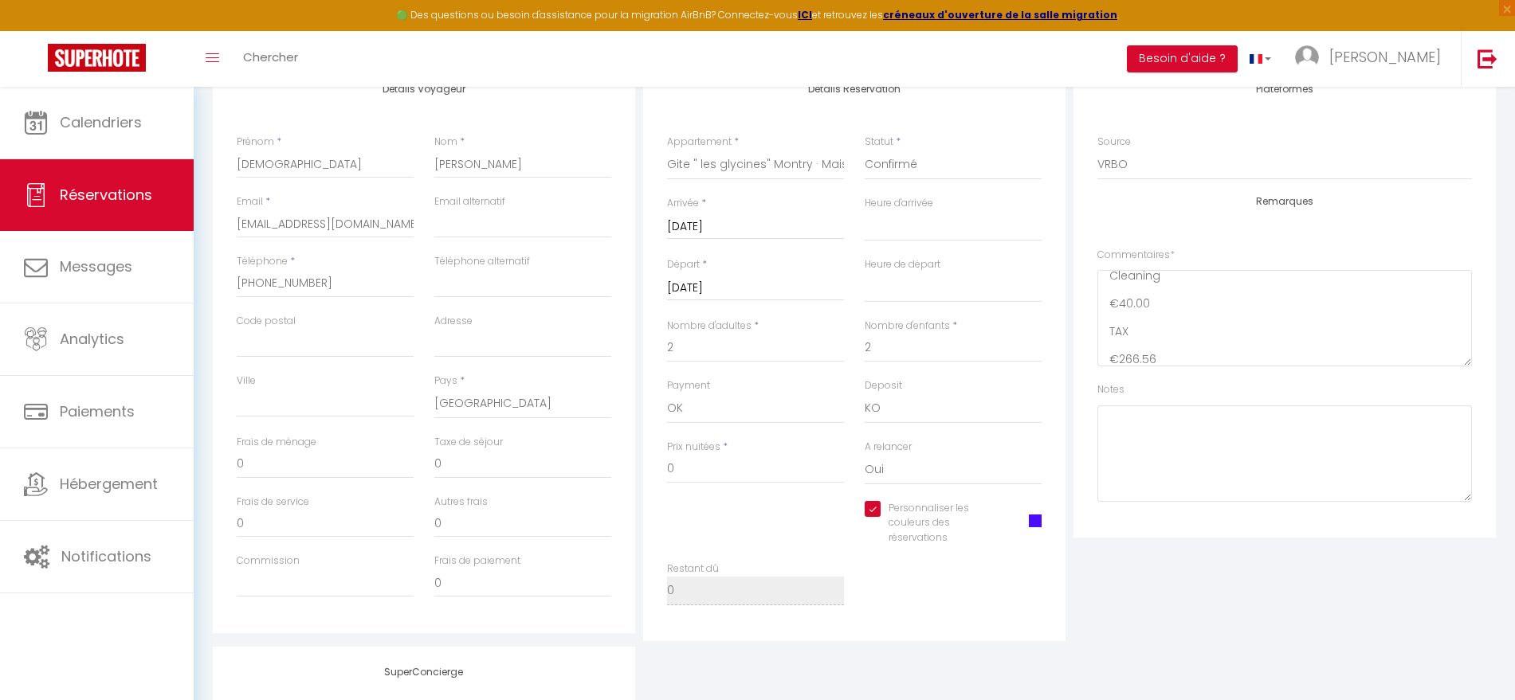
checkbox input "true"
select select
checkbox input "true"
select select
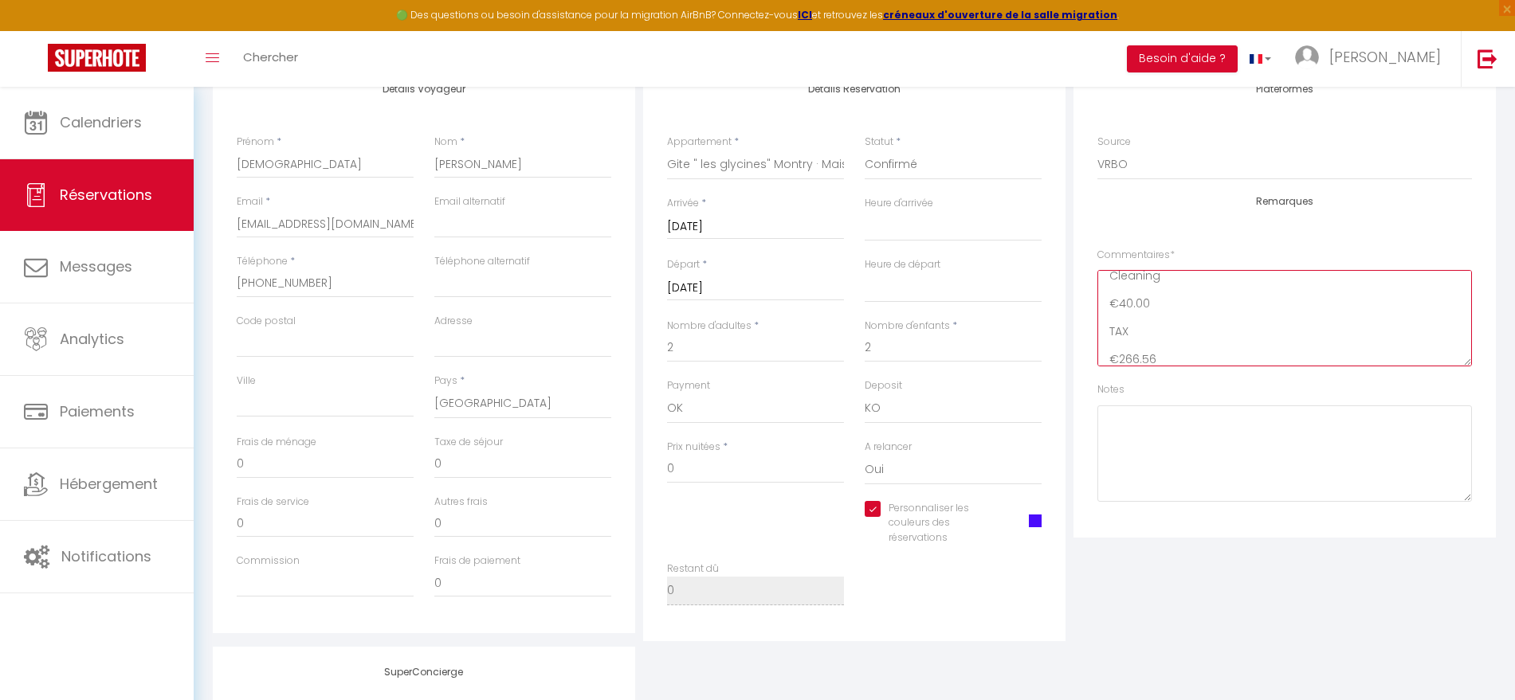
select select
checkbox input "true"
select select
checkbox input "true"
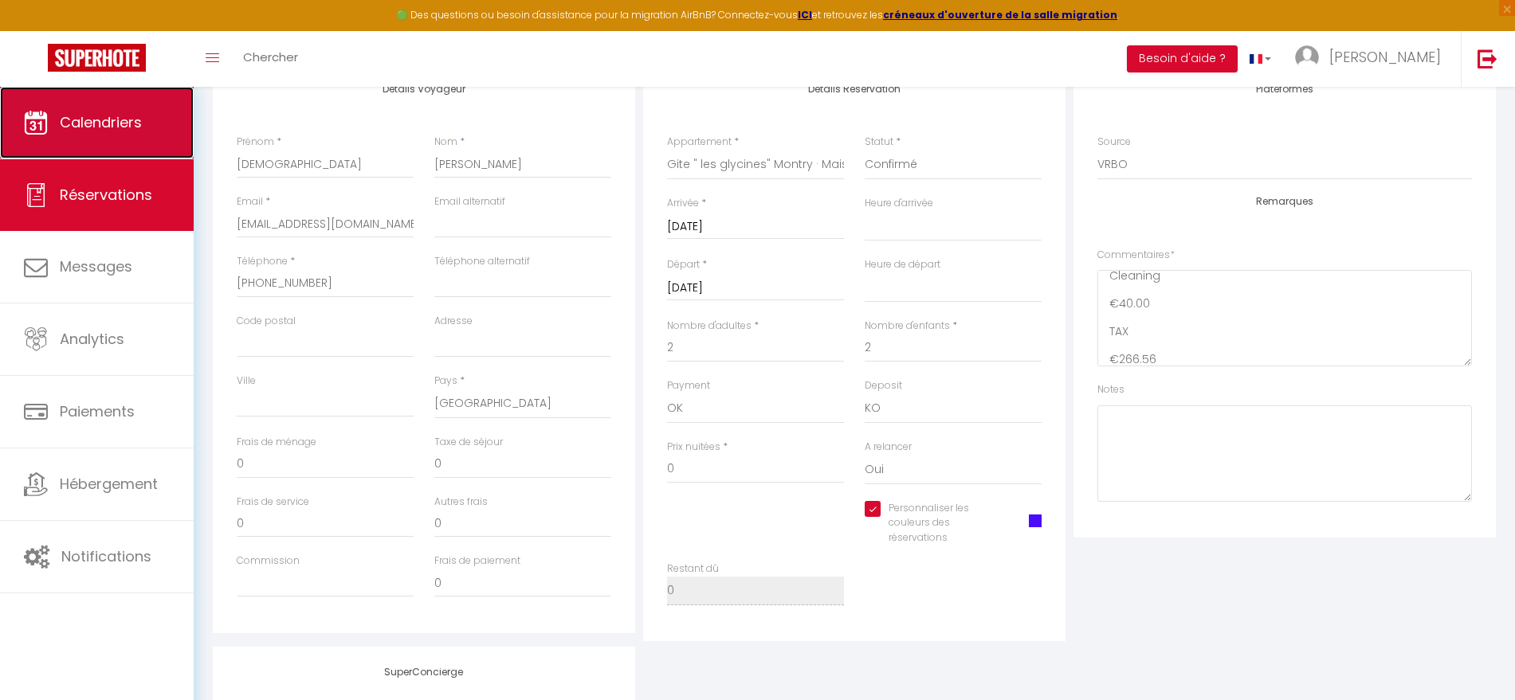
click at [98, 127] on span "Calendriers" at bounding box center [101, 122] width 82 height 20
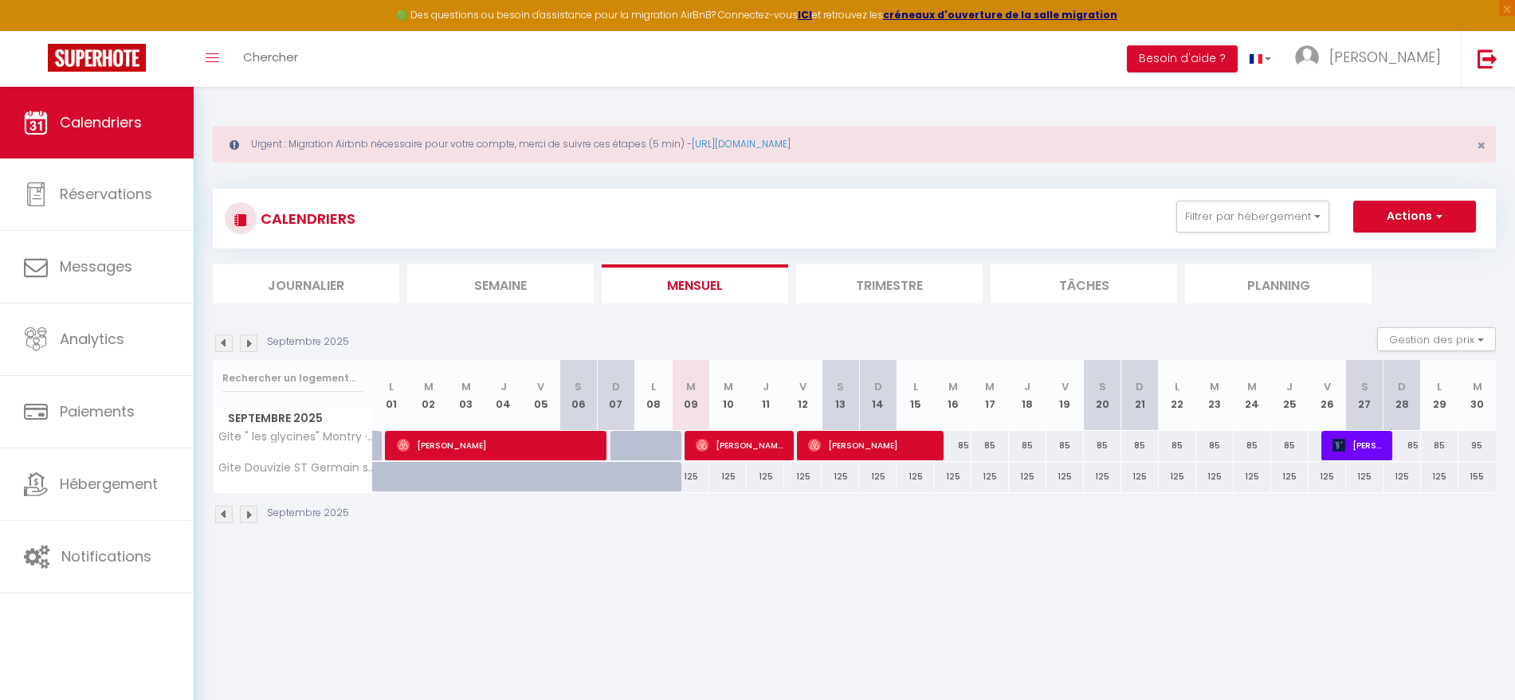
click at [227, 340] on img at bounding box center [224, 344] width 18 height 18
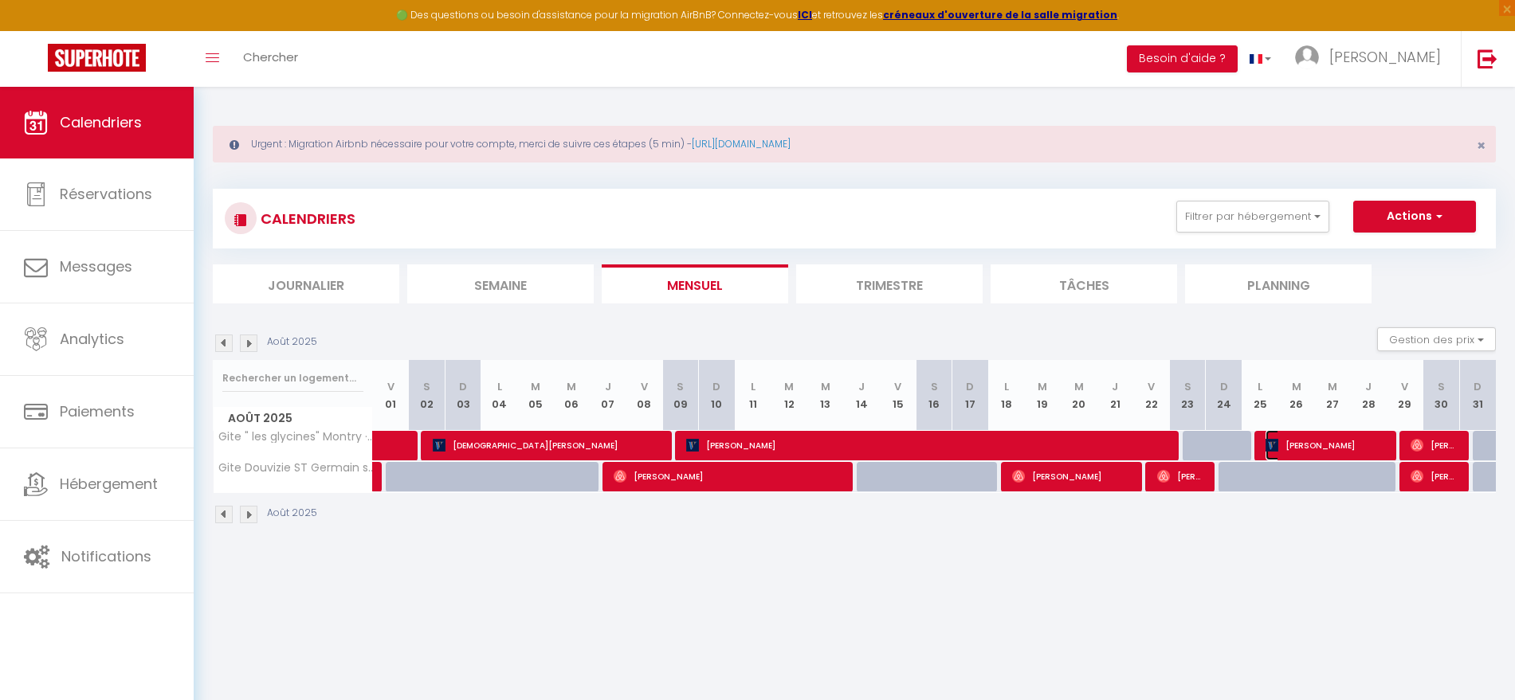
click at [1316, 451] on span "[PERSON_NAME]" at bounding box center [1325, 445] width 120 height 30
select select "OK"
select select "KO"
select select "0"
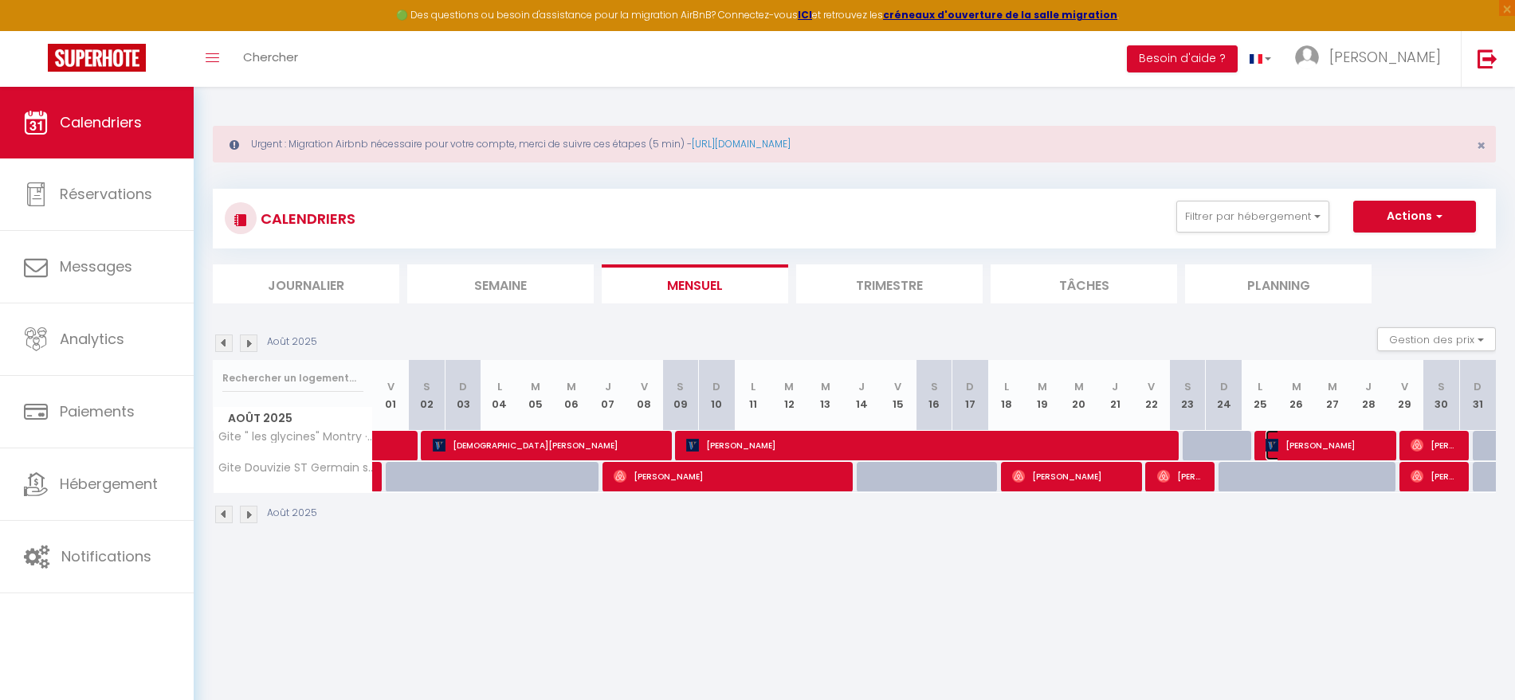
select select "1"
select select
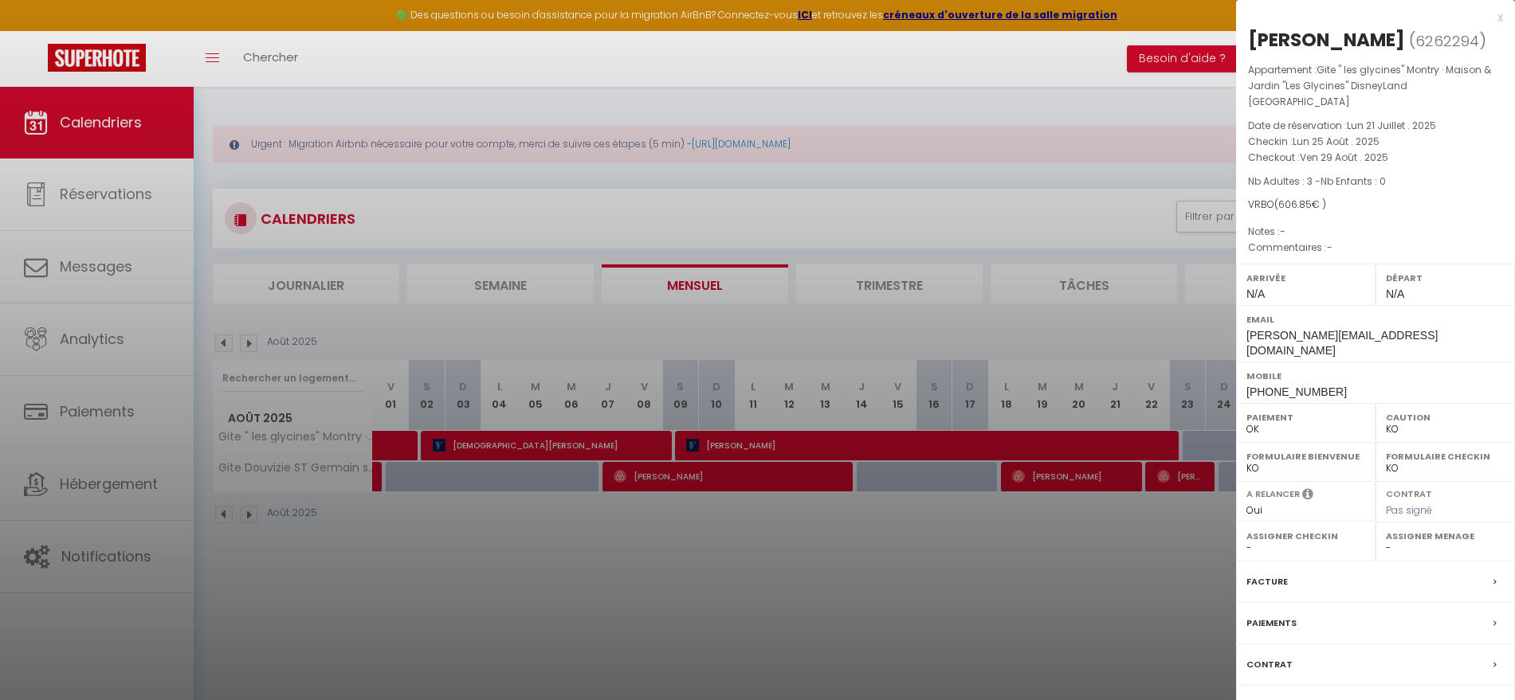
click at [1076, 573] on div at bounding box center [757, 350] width 1515 height 700
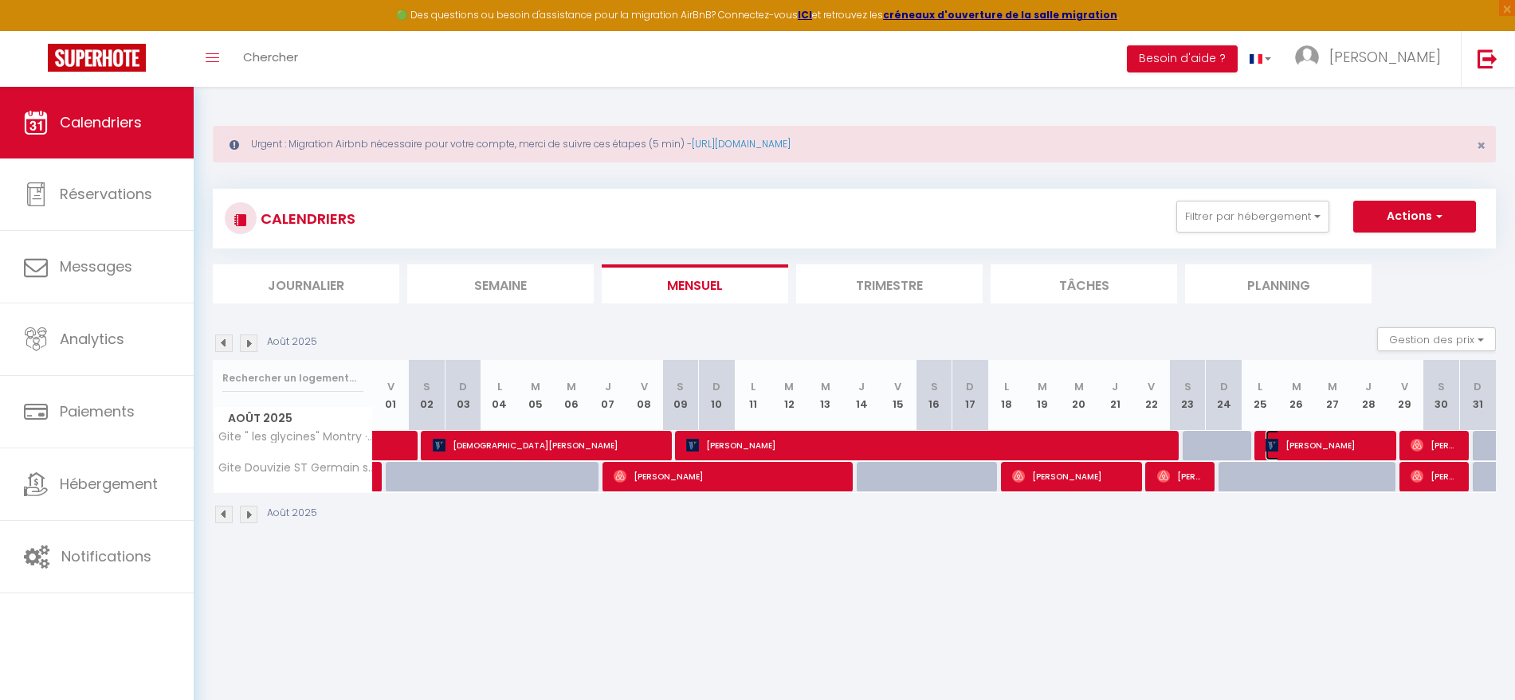
click at [1325, 450] on span "[PERSON_NAME]" at bounding box center [1325, 445] width 120 height 30
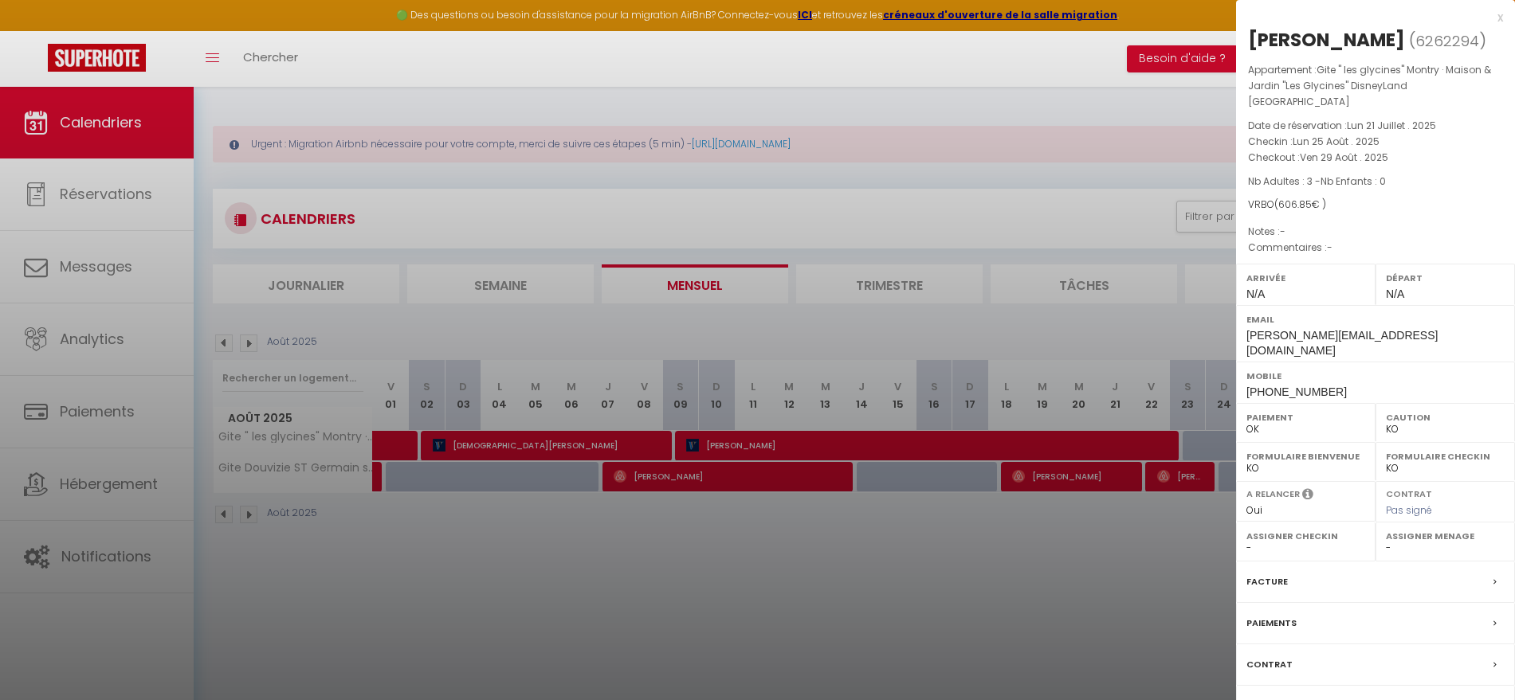
click at [1323, 135] on span "Lun 25 Août . 2025" at bounding box center [1335, 142] width 87 height 14
click at [1504, 20] on div "x [PERSON_NAME] ( 6262294 ) Appartement : Gite " les glycines" Montry · Maison …" at bounding box center [1375, 395] width 279 height 790
click at [1500, 15] on div "x" at bounding box center [1369, 17] width 267 height 19
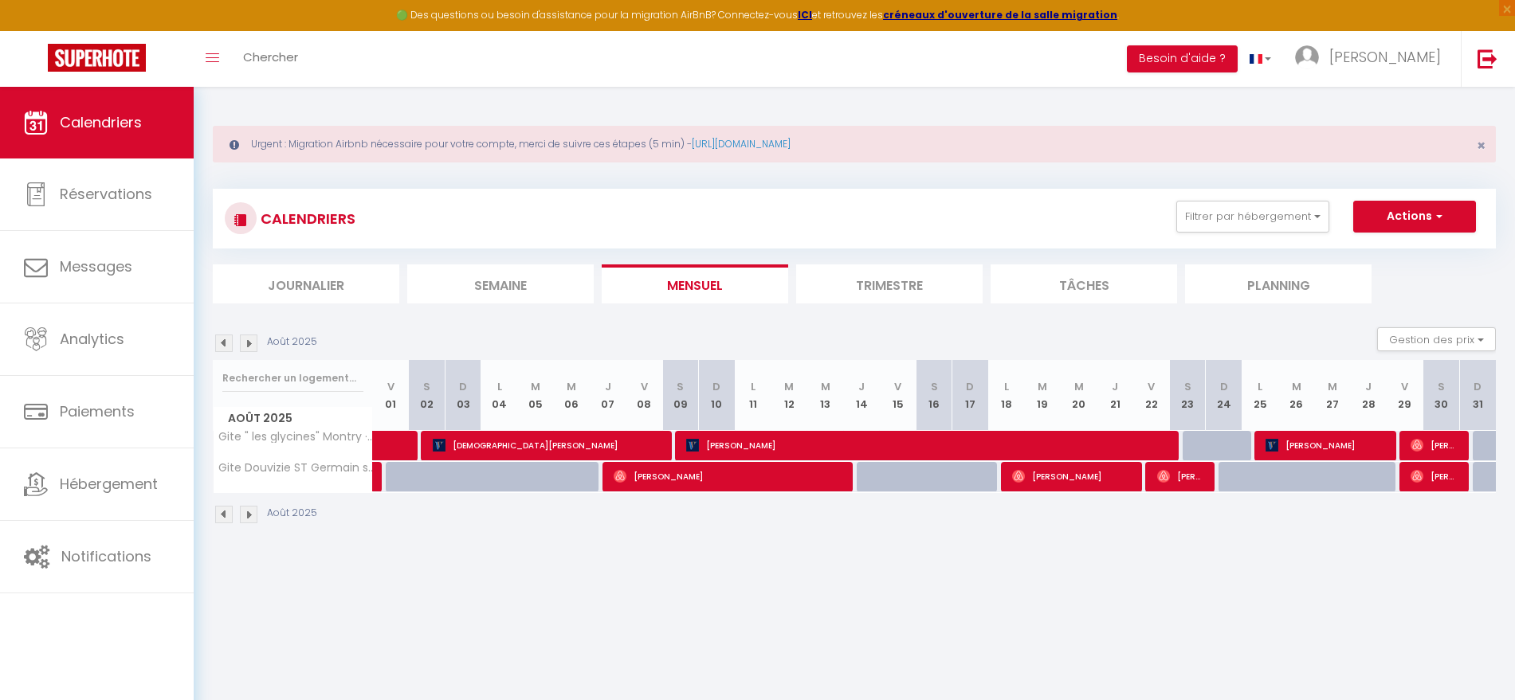
click at [249, 345] on img at bounding box center [249, 344] width 18 height 18
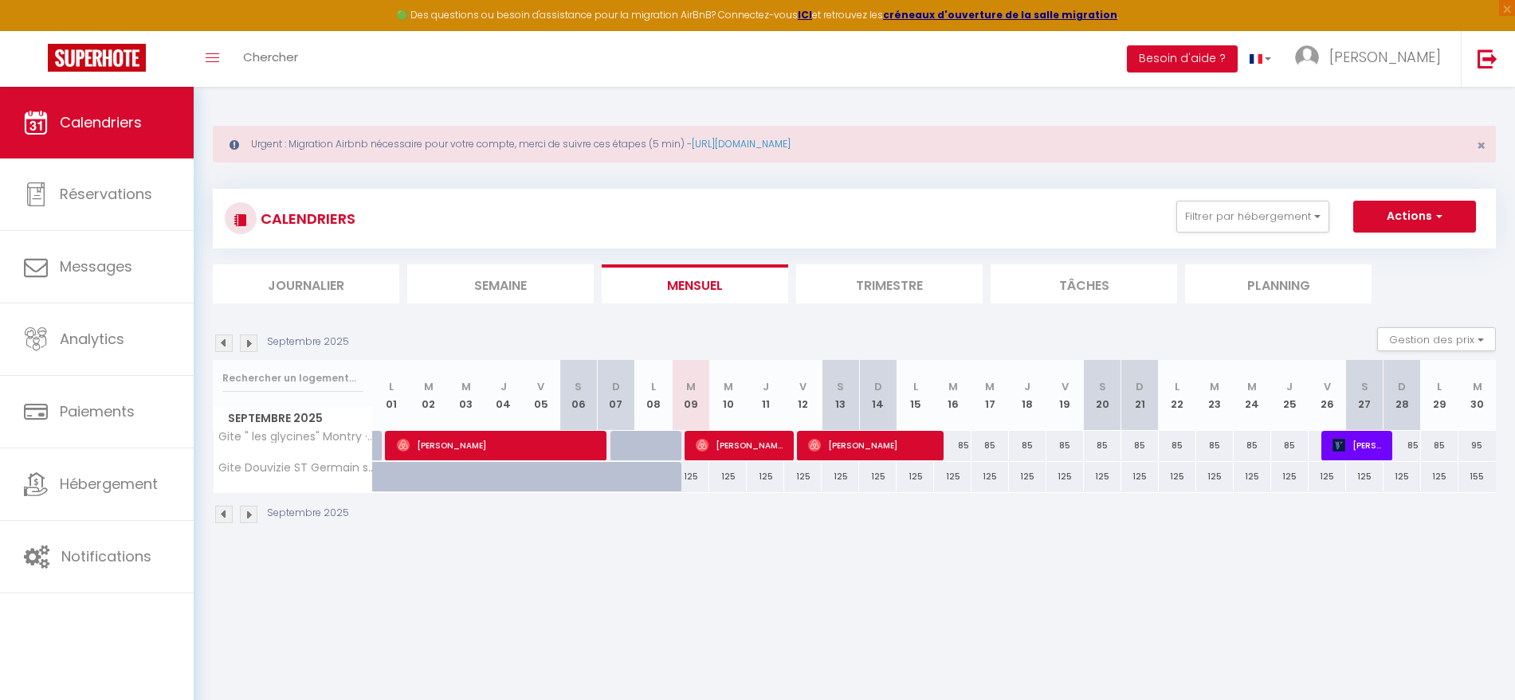
click at [226, 338] on img at bounding box center [224, 344] width 18 height 18
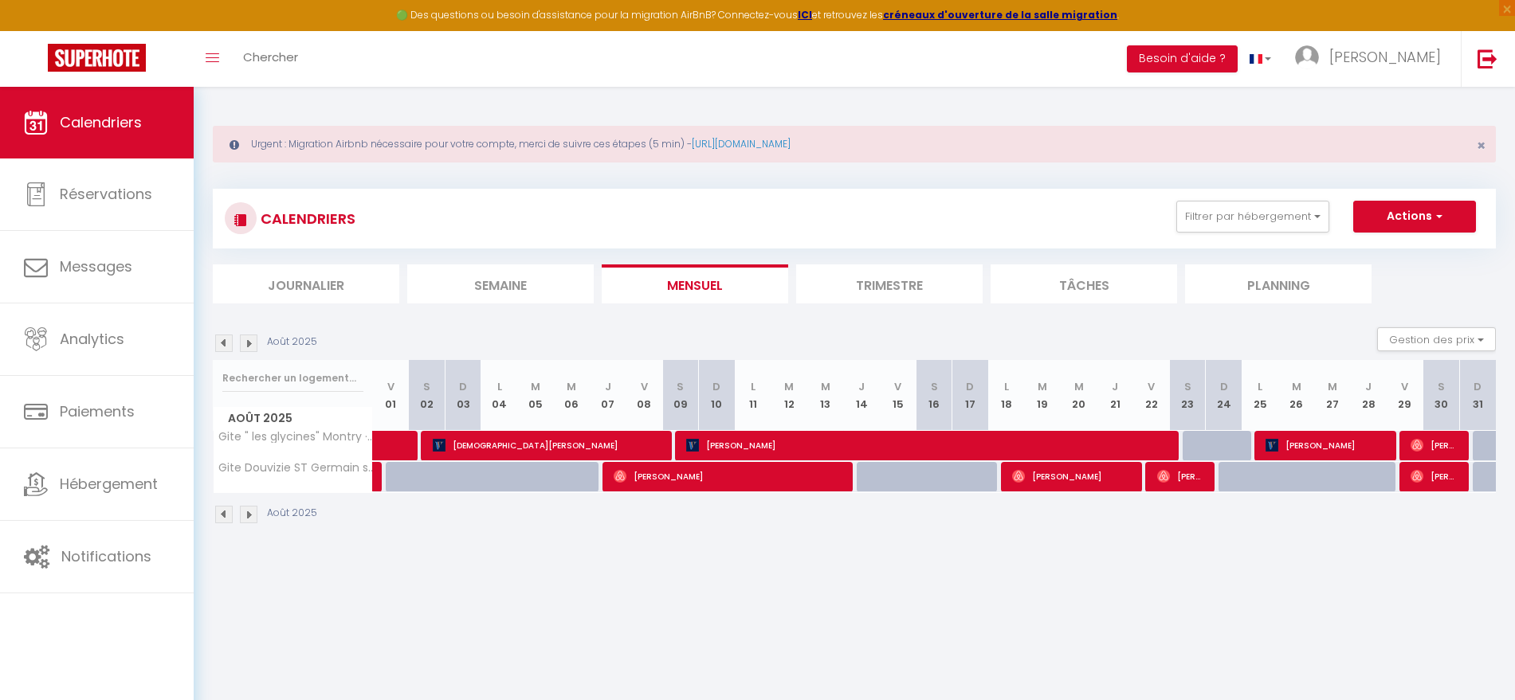
click at [224, 339] on img at bounding box center [224, 344] width 18 height 18
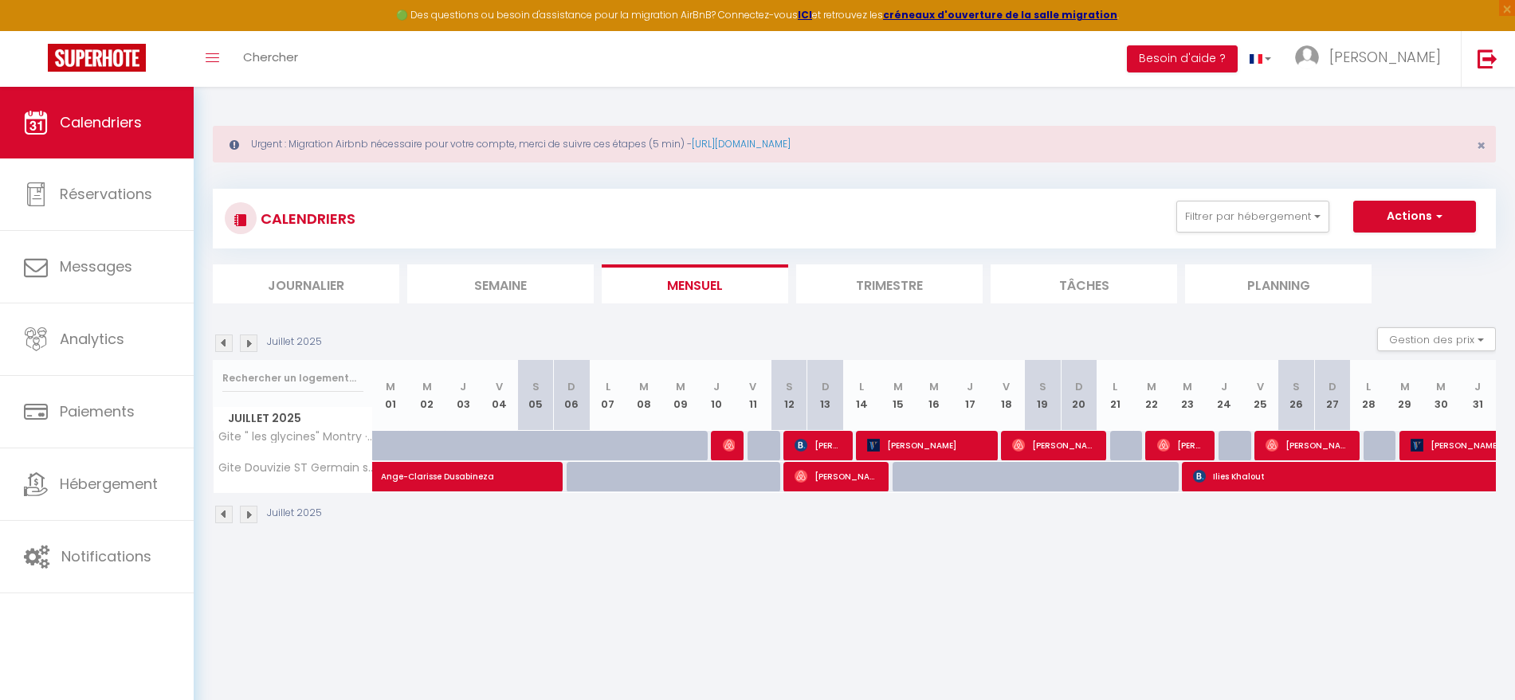
click at [224, 342] on img at bounding box center [224, 344] width 18 height 18
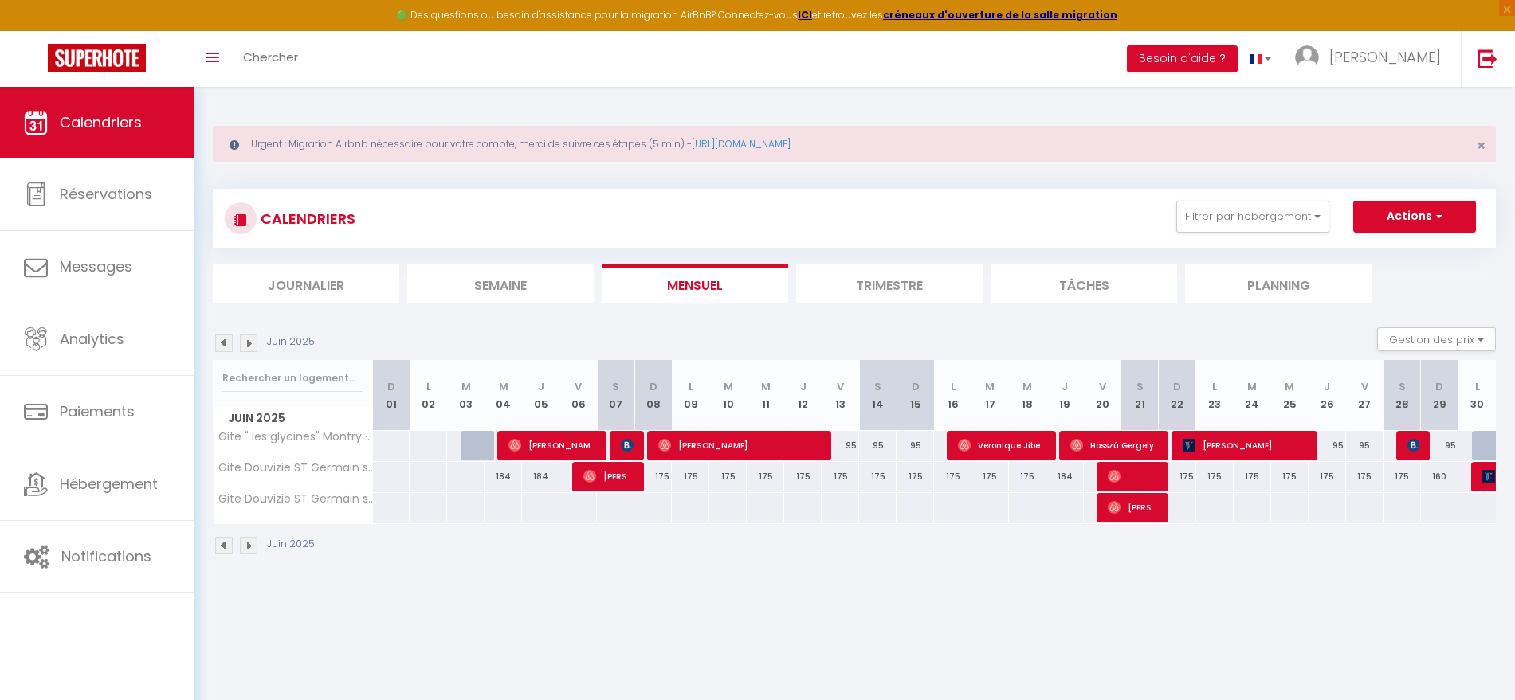
click at [226, 339] on img at bounding box center [224, 344] width 18 height 18
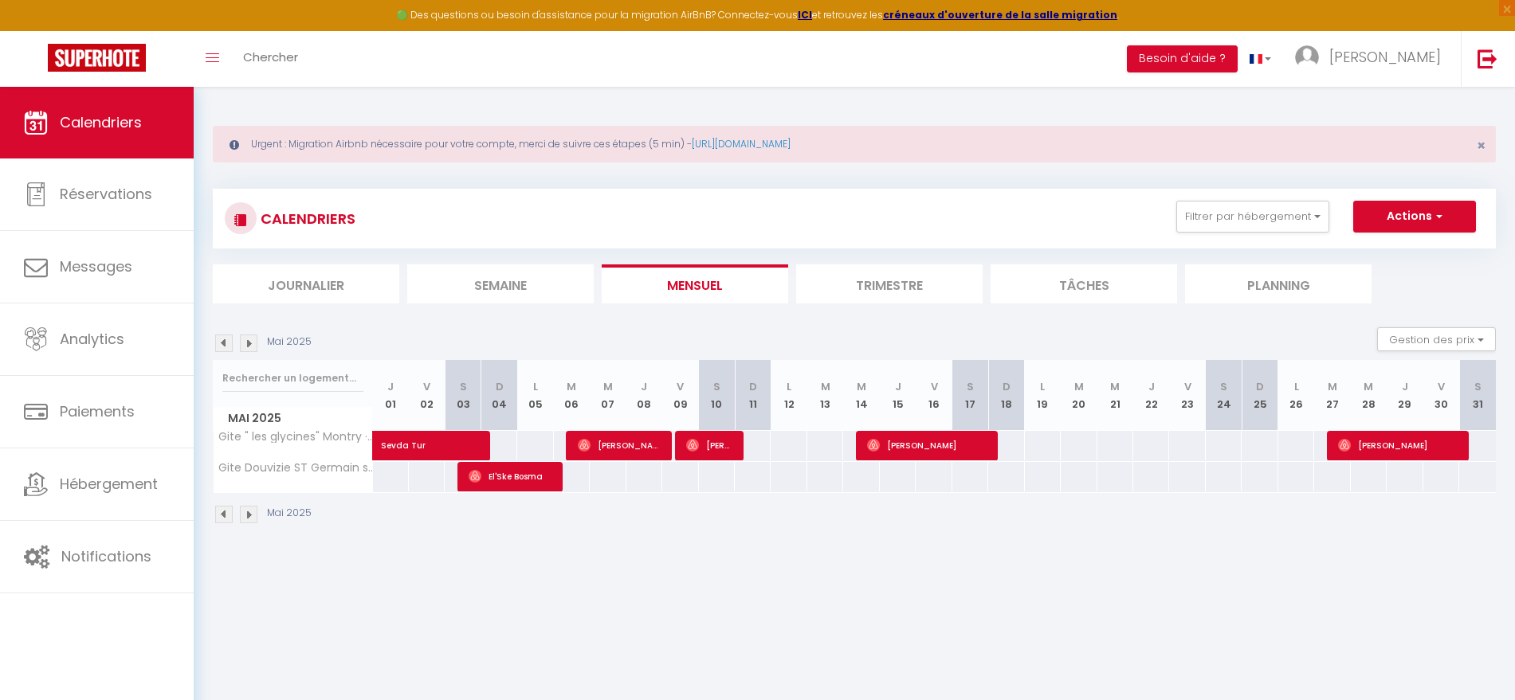
click at [226, 339] on img at bounding box center [224, 344] width 18 height 18
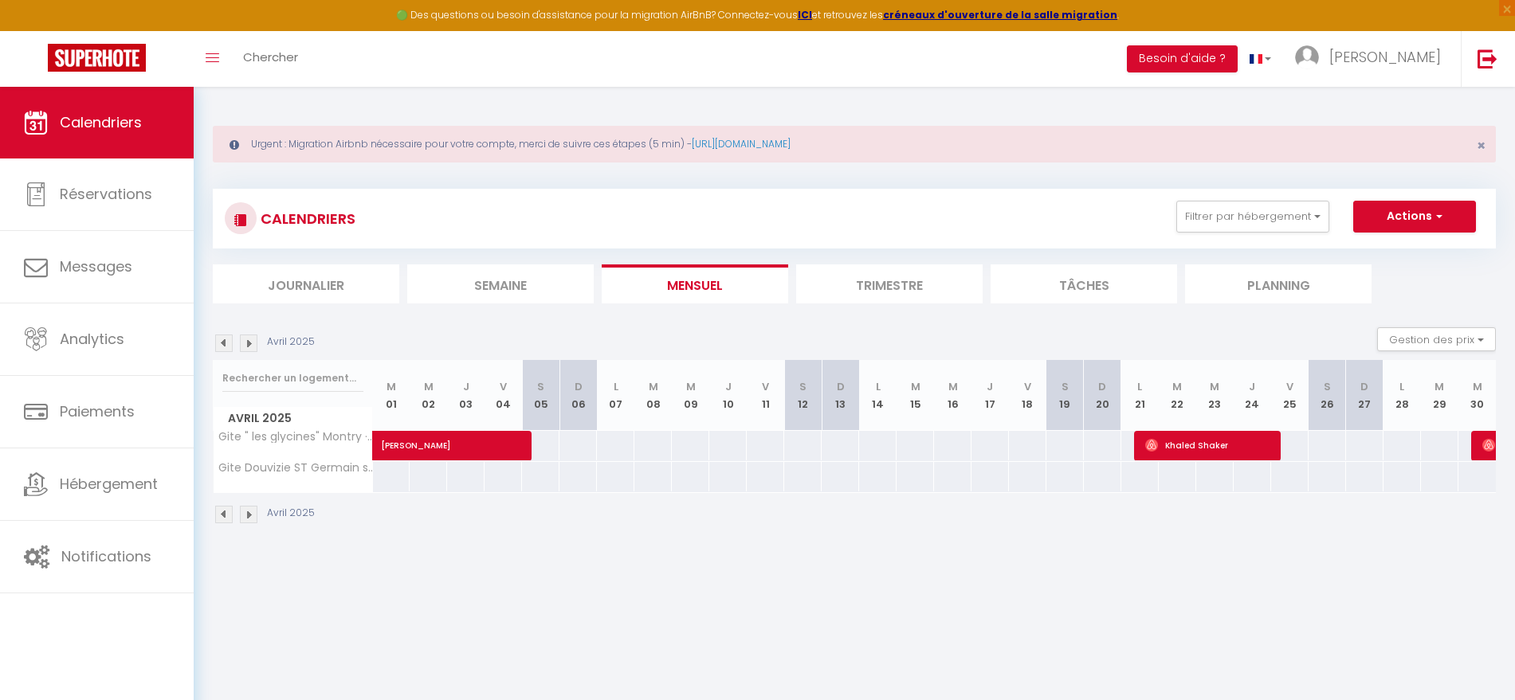
click at [252, 511] on img at bounding box center [249, 515] width 18 height 18
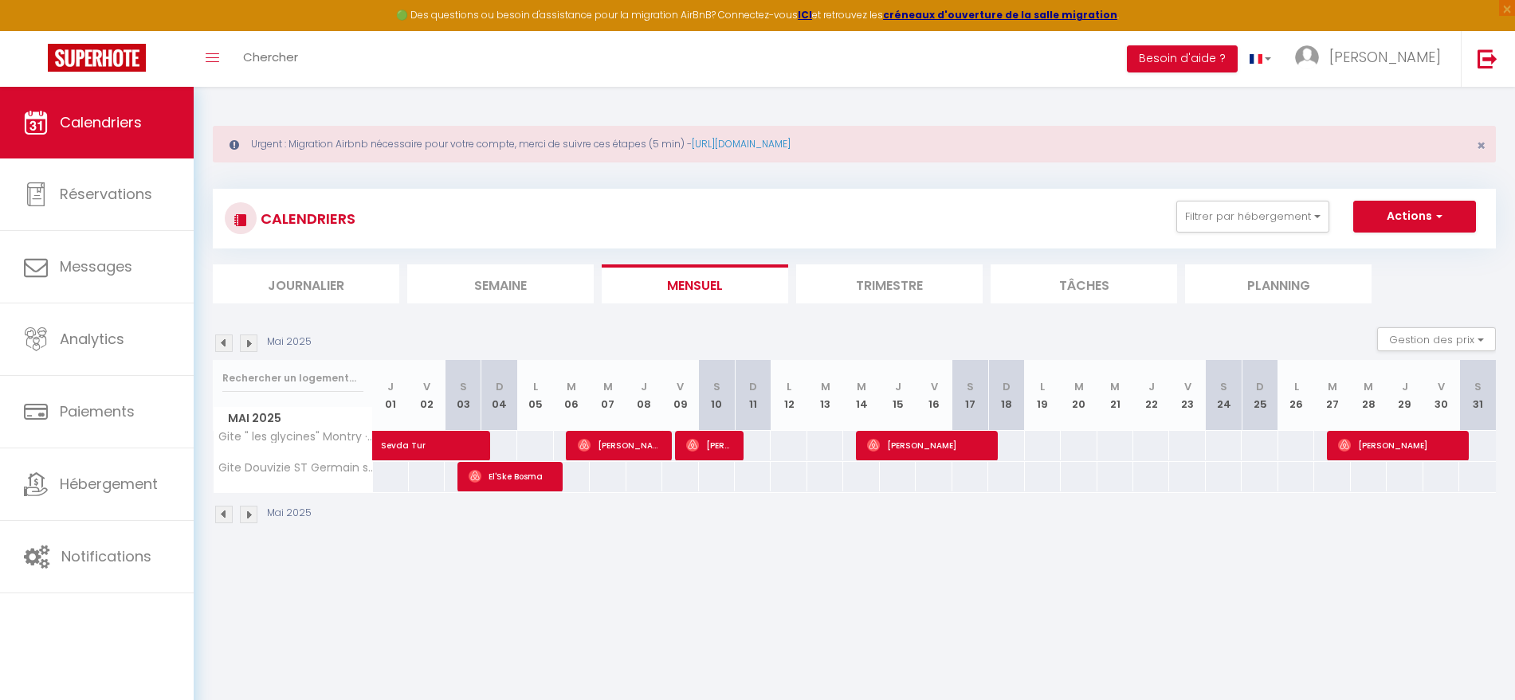
click at [221, 507] on img at bounding box center [224, 515] width 18 height 18
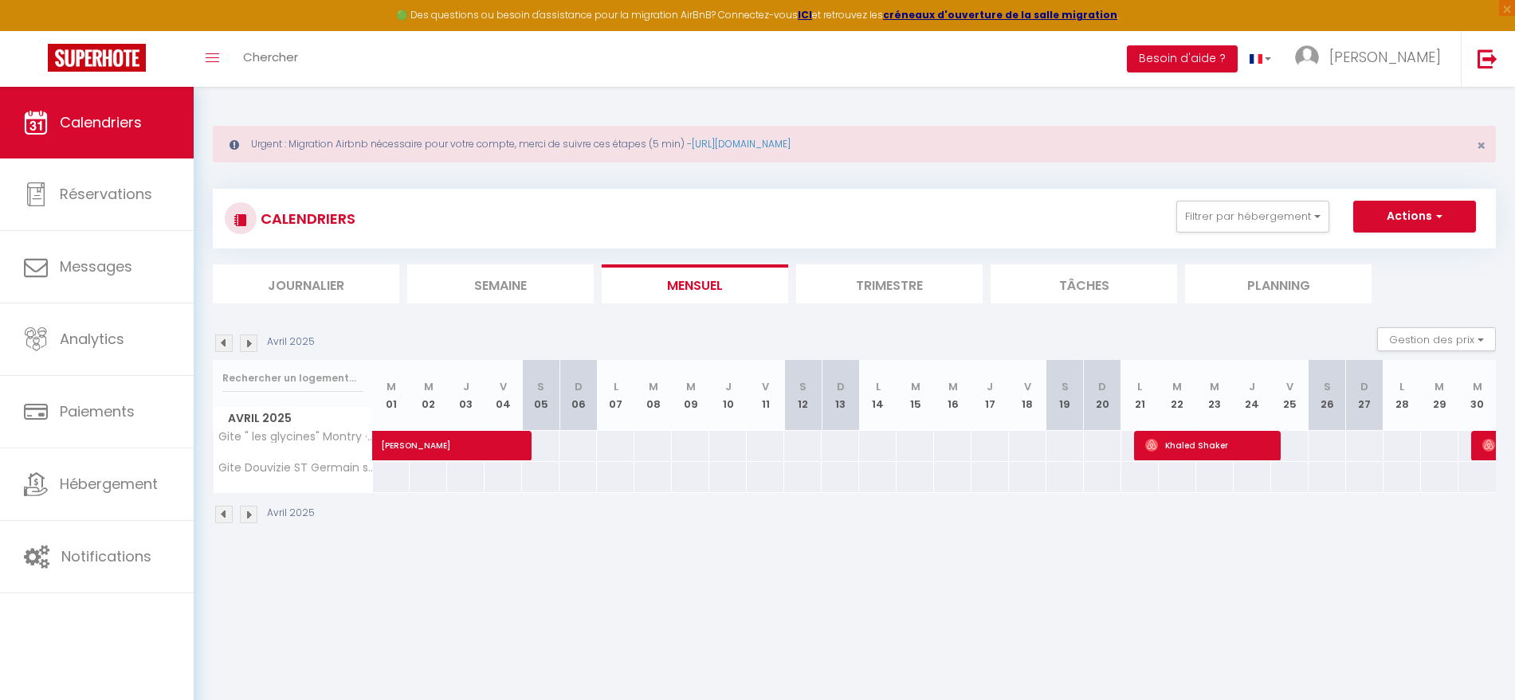
click at [221, 507] on img at bounding box center [224, 515] width 18 height 18
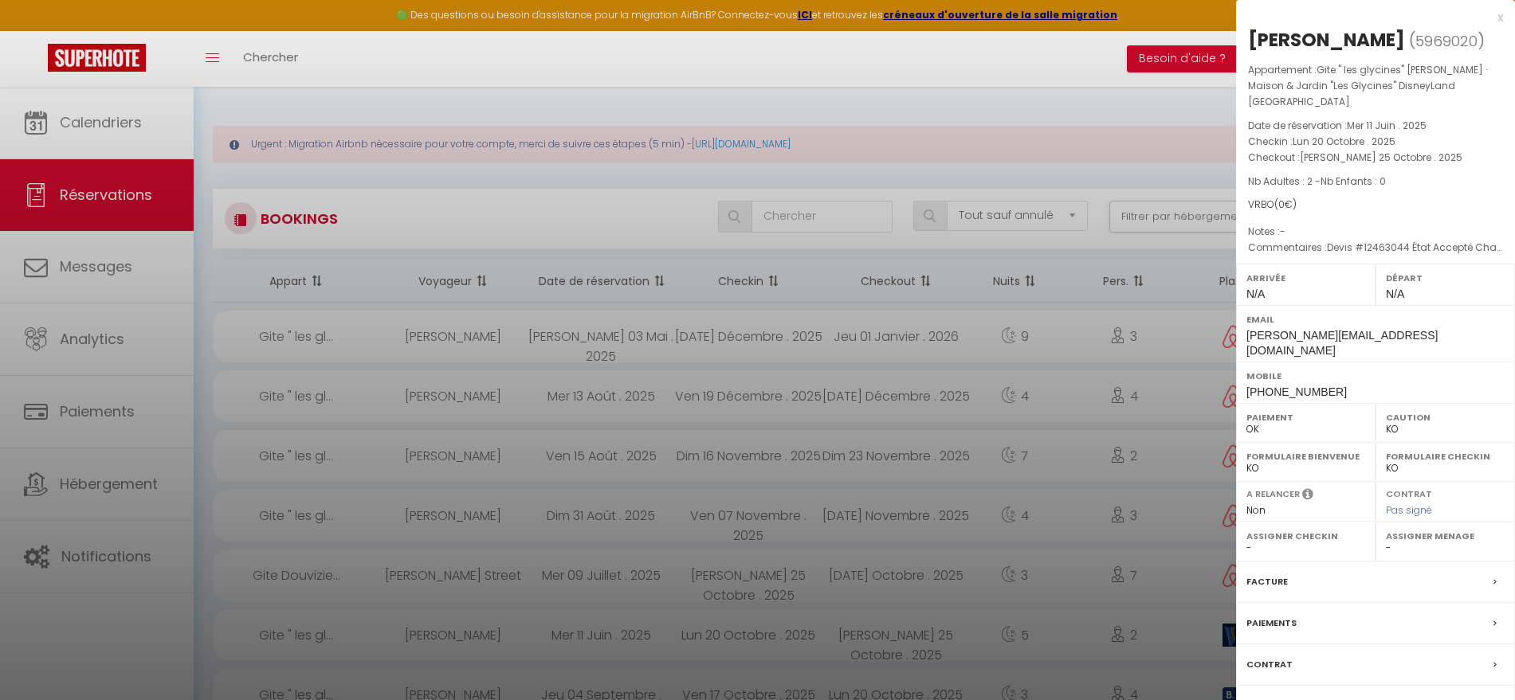
select select "not_cancelled"
select select "KO"
select select "0"
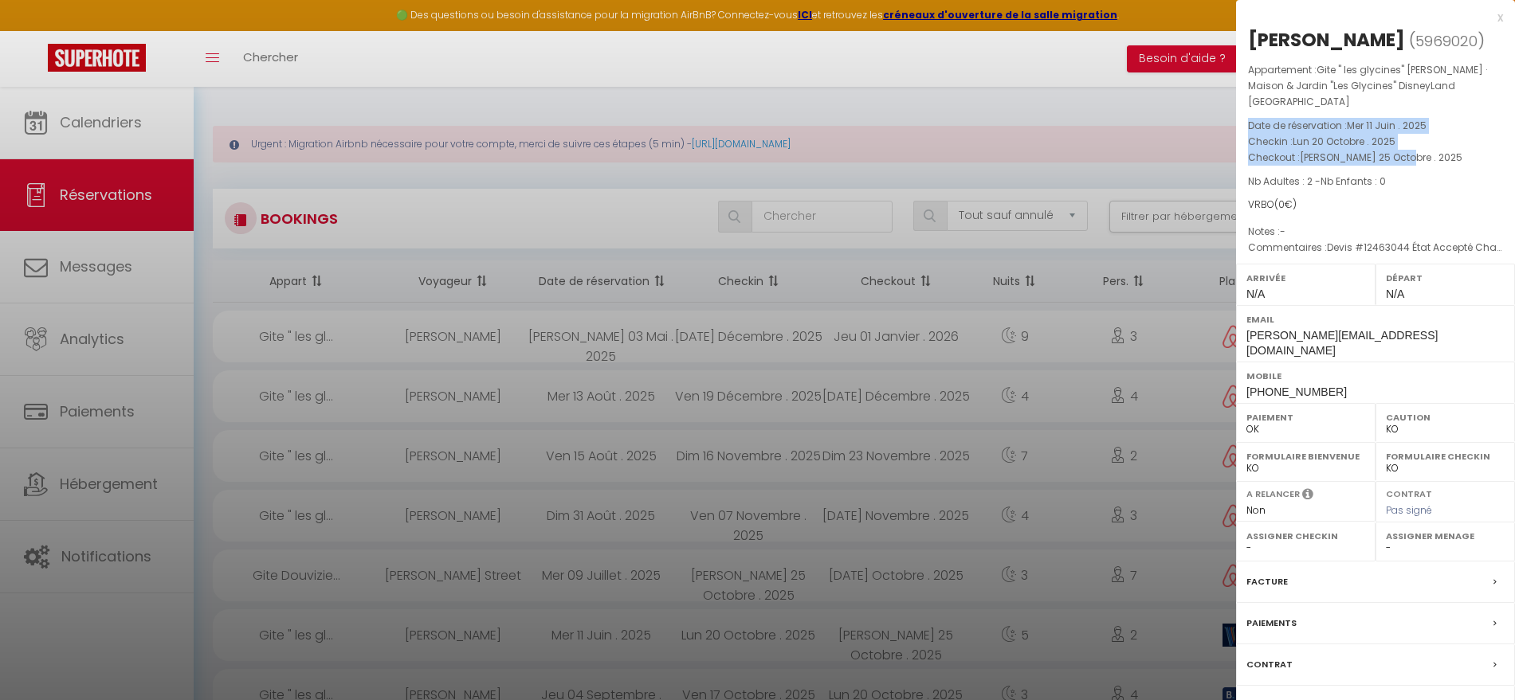
click at [1408, 151] on span "[PERSON_NAME][DATE] . 2025" at bounding box center [1381, 158] width 163 height 14
